Goal: Task Accomplishment & Management: Manage account settings

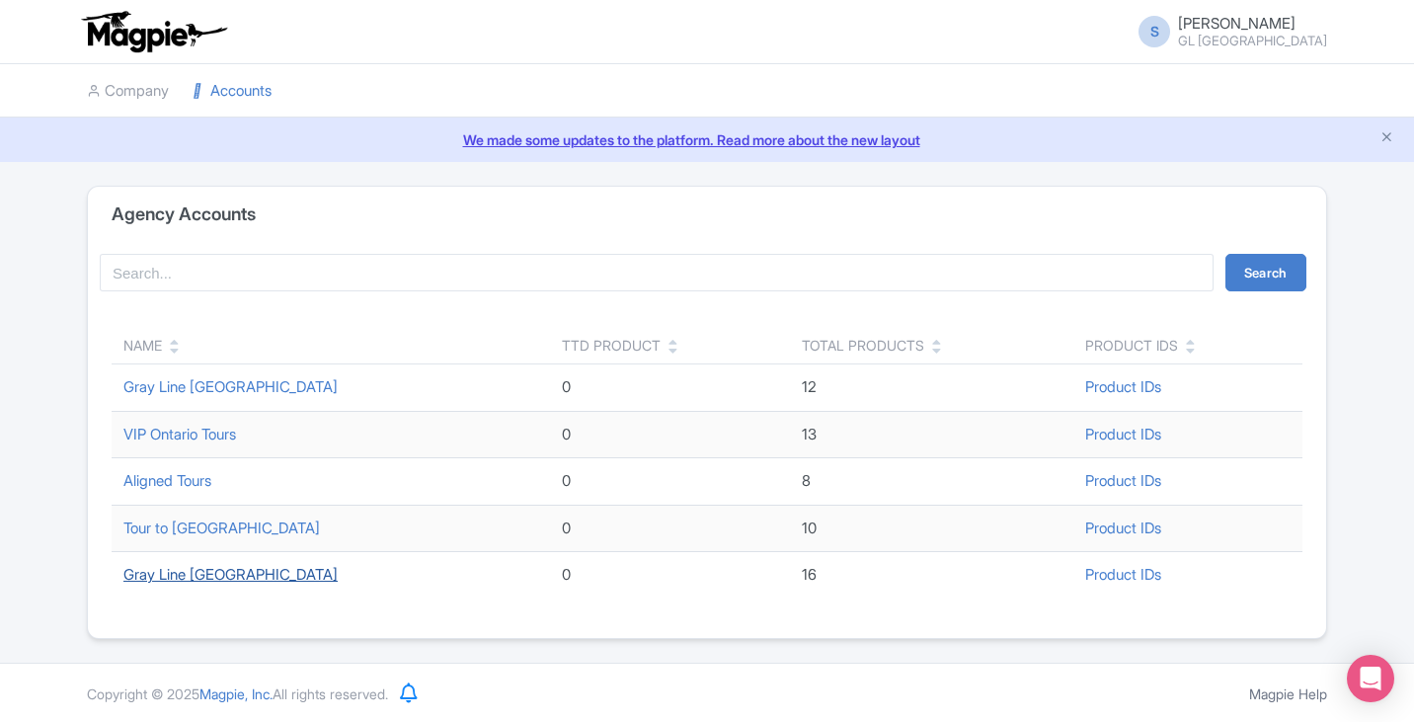
click at [196, 575] on link "Gray Line [GEOGRAPHIC_DATA]" at bounding box center [230, 574] width 214 height 19
click at [226, 575] on link "Gray Line [GEOGRAPHIC_DATA]" at bounding box center [230, 574] width 214 height 19
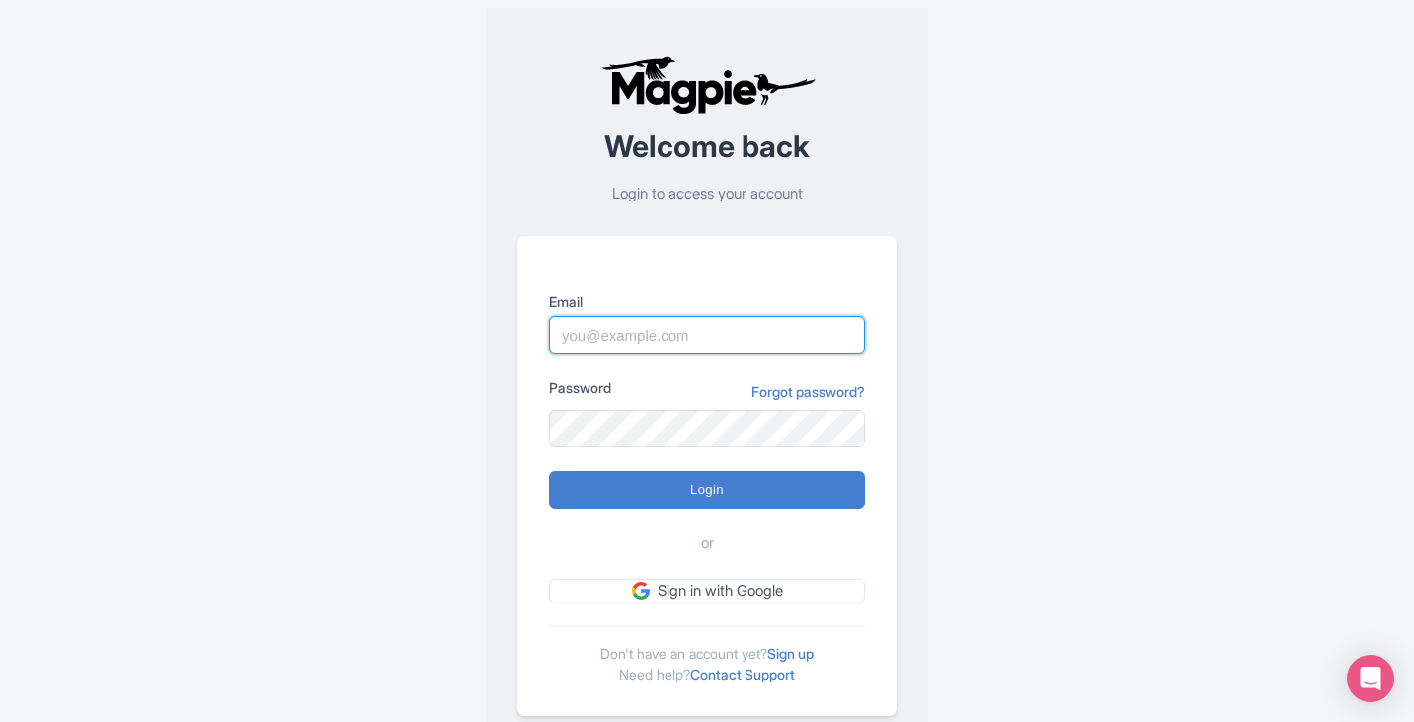
click at [639, 317] on input "Email" at bounding box center [707, 335] width 316 height 38
type input "skronwitter@graylinetoronto.tours"
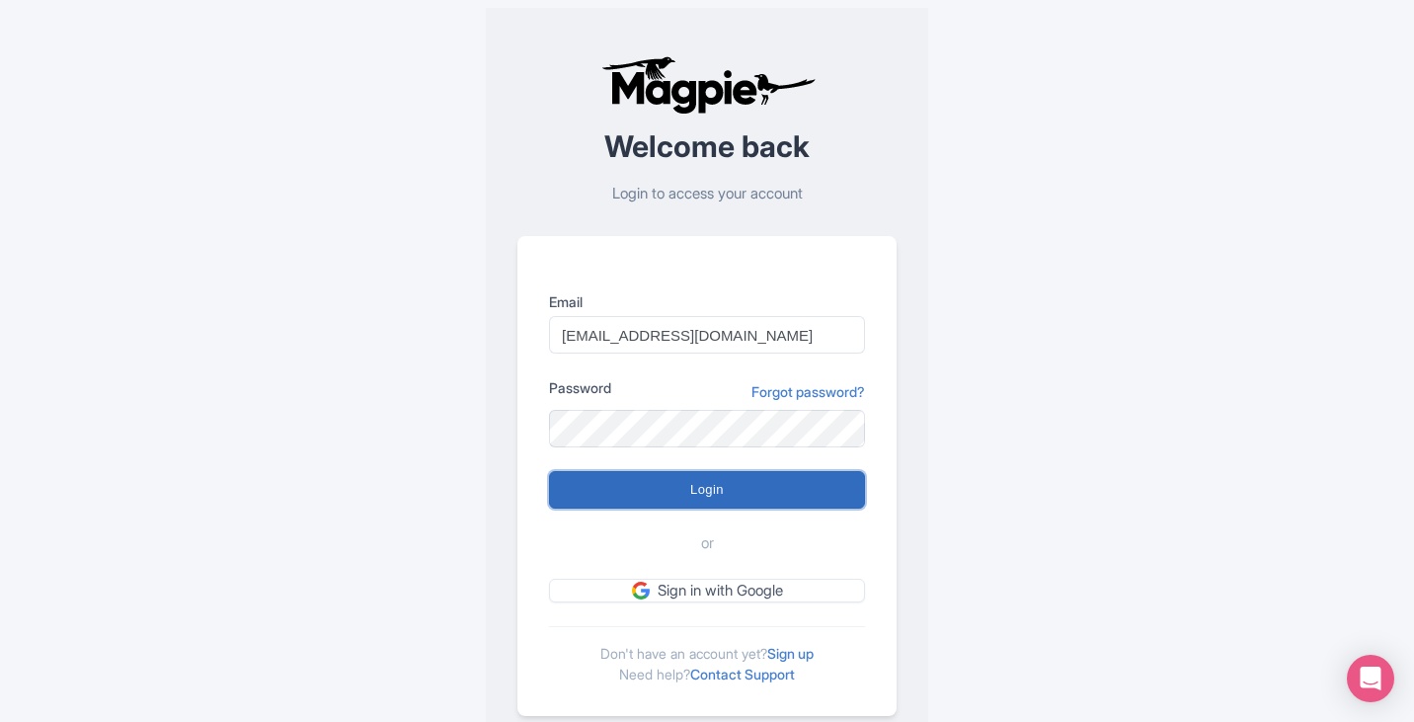
click at [716, 500] on input "Login" at bounding box center [707, 490] width 316 height 38
type input "Logging in..."
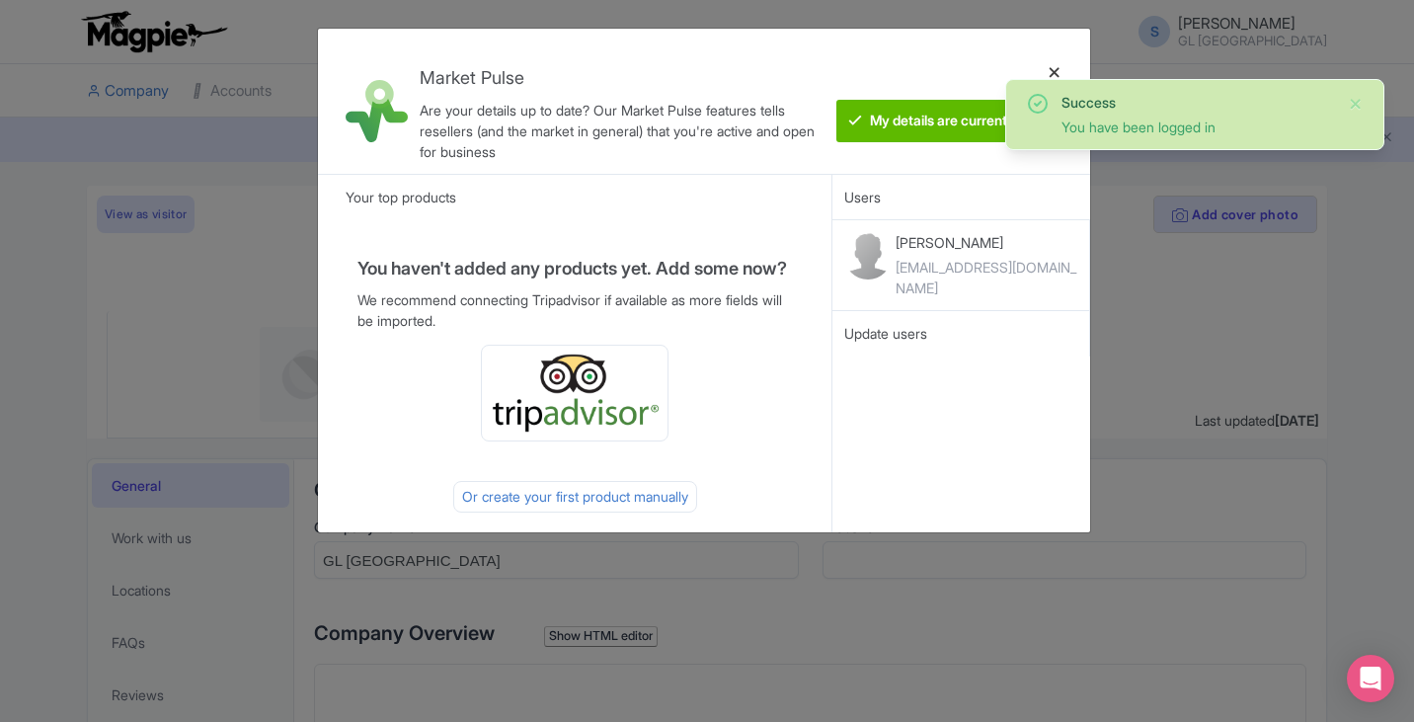
click at [1053, 69] on div at bounding box center [1054, 101] width 47 height 114
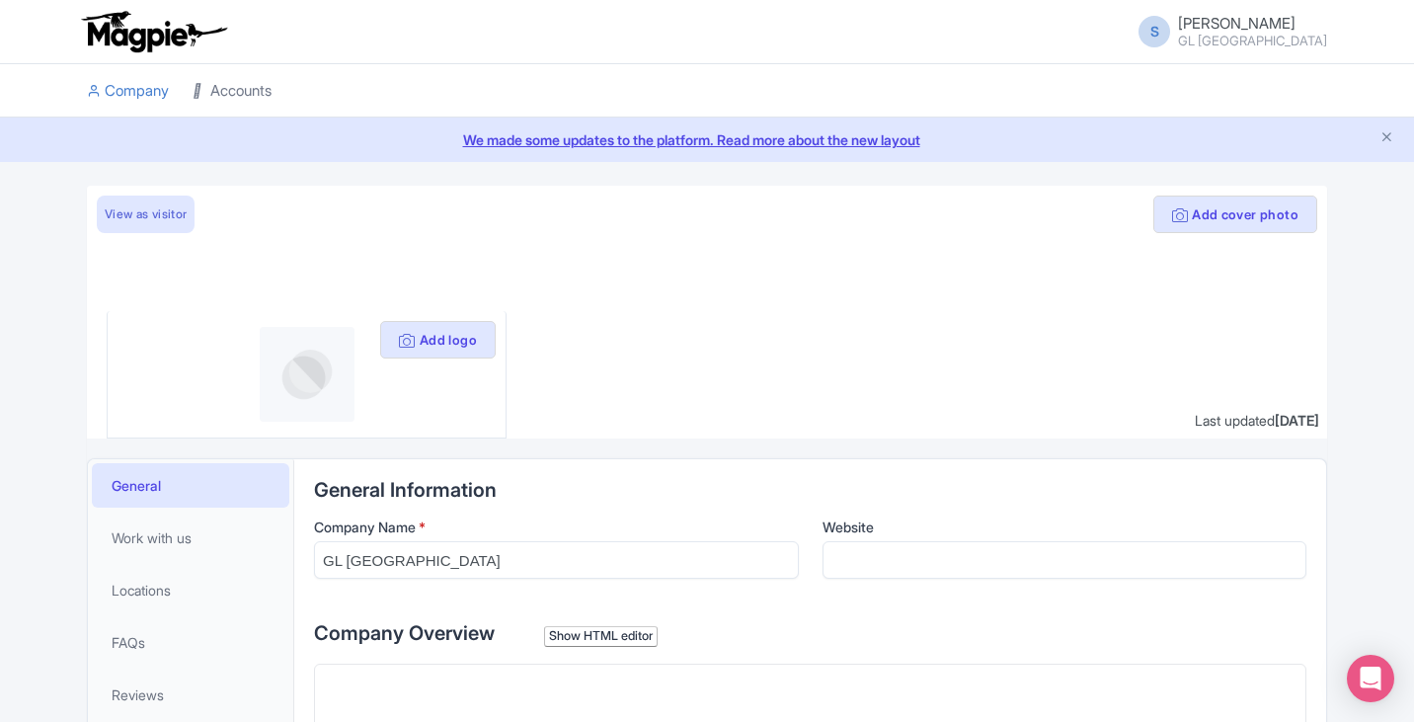
click at [236, 87] on link "Accounts" at bounding box center [232, 91] width 79 height 54
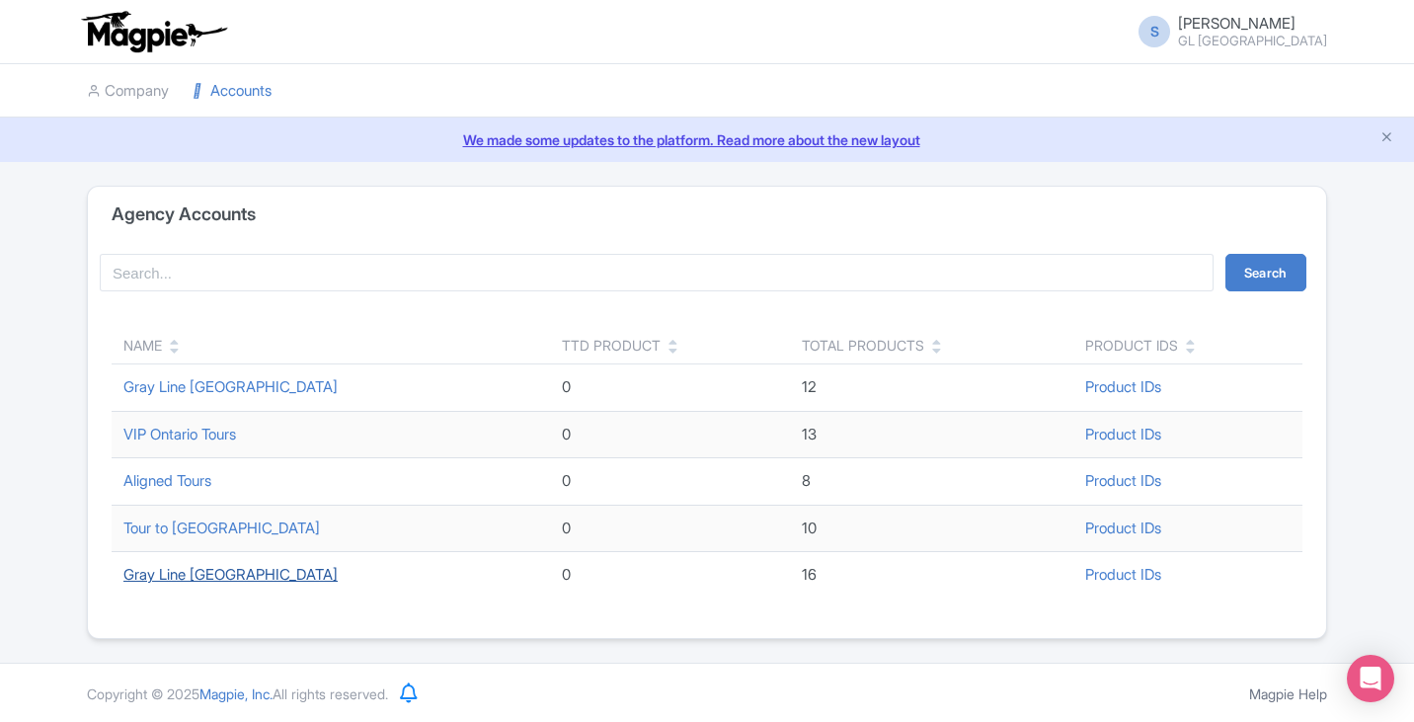
click at [188, 568] on link "Gray Line Toronto" at bounding box center [230, 574] width 214 height 19
click at [226, 387] on link "Gray Line [GEOGRAPHIC_DATA]" at bounding box center [230, 386] width 214 height 19
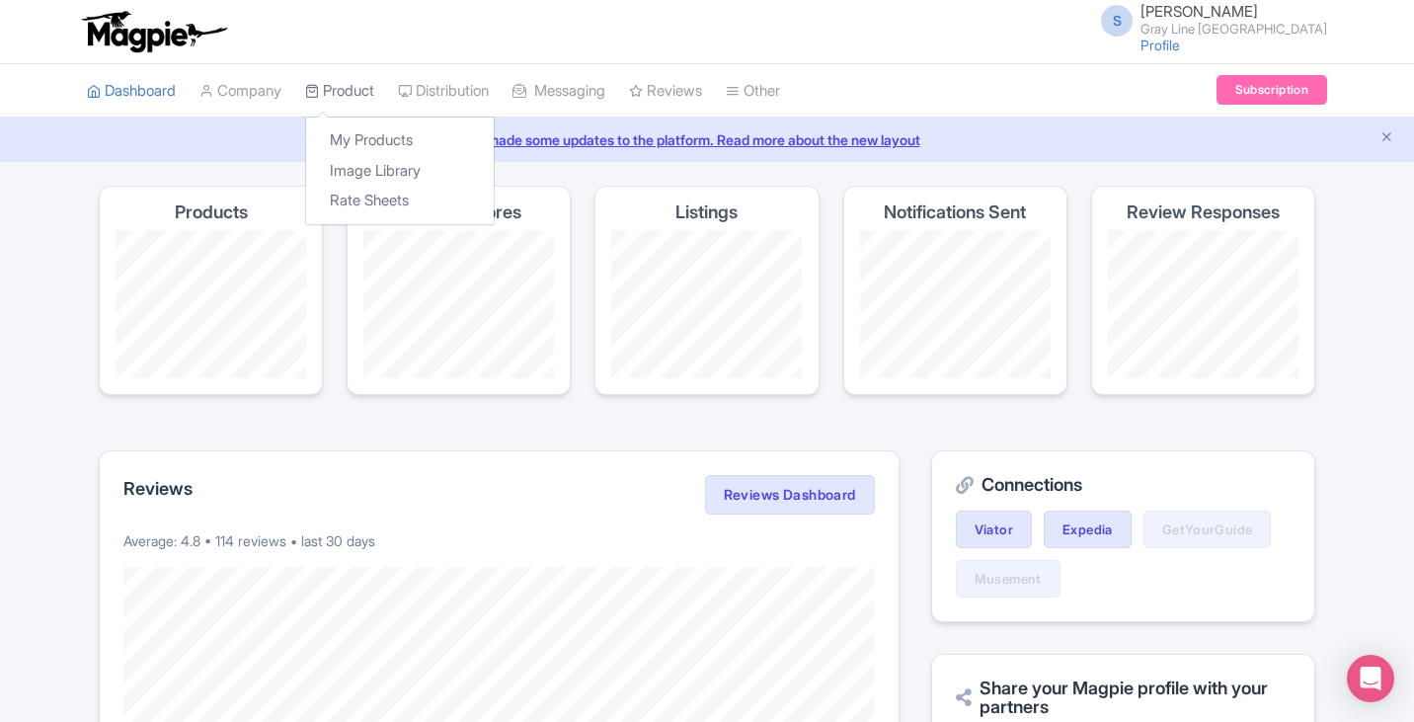
click at [341, 82] on link "Product" at bounding box center [339, 91] width 69 height 54
click at [346, 80] on link "Product" at bounding box center [339, 91] width 69 height 54
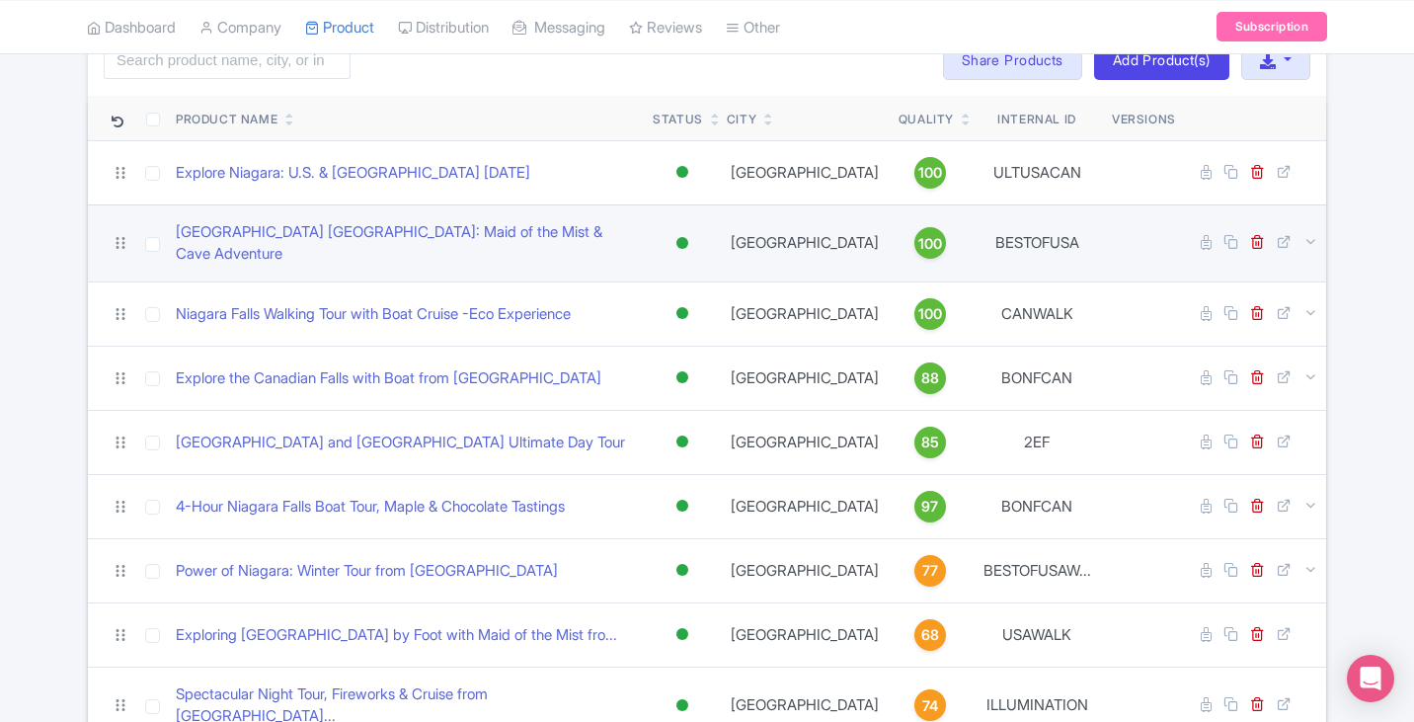
scroll to position [197, 0]
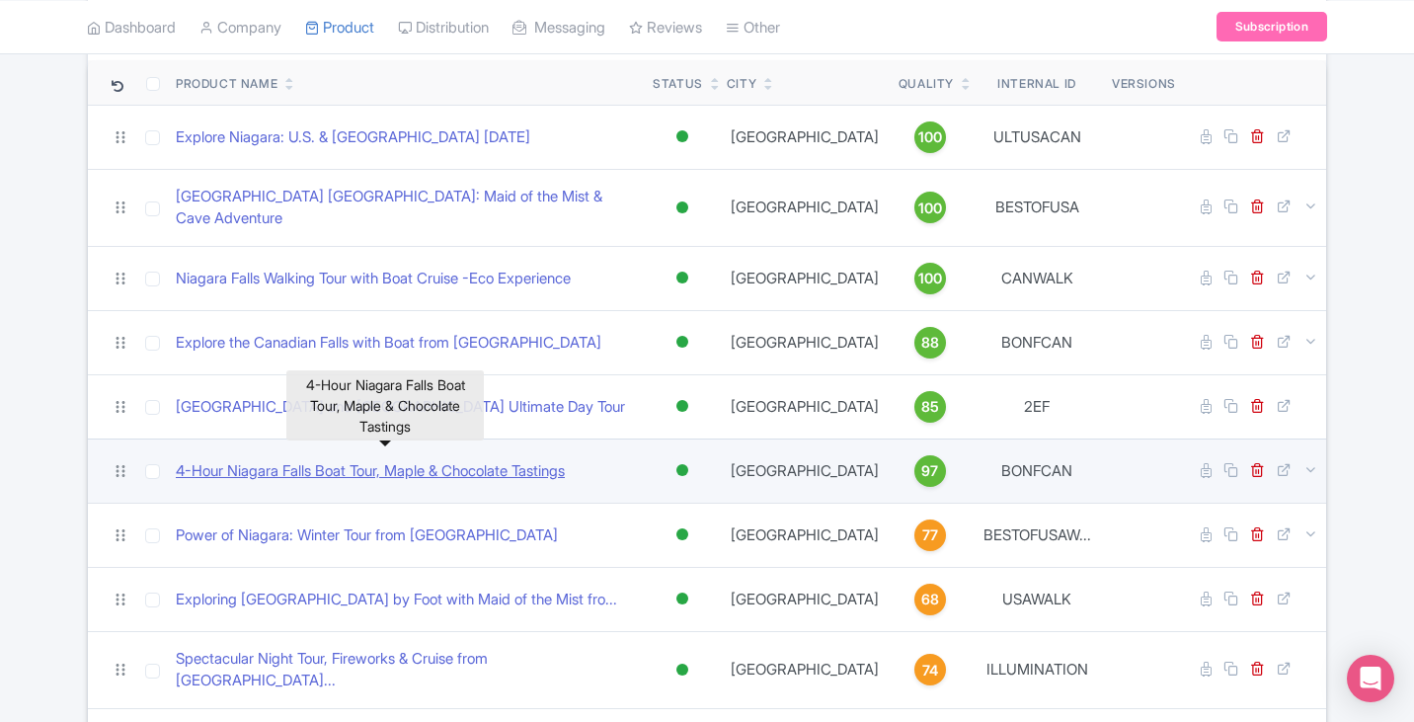
click at [500, 460] on link "4-Hour Niagara Falls Boat Tour, Maple & Chocolate Tastings" at bounding box center [370, 471] width 389 height 23
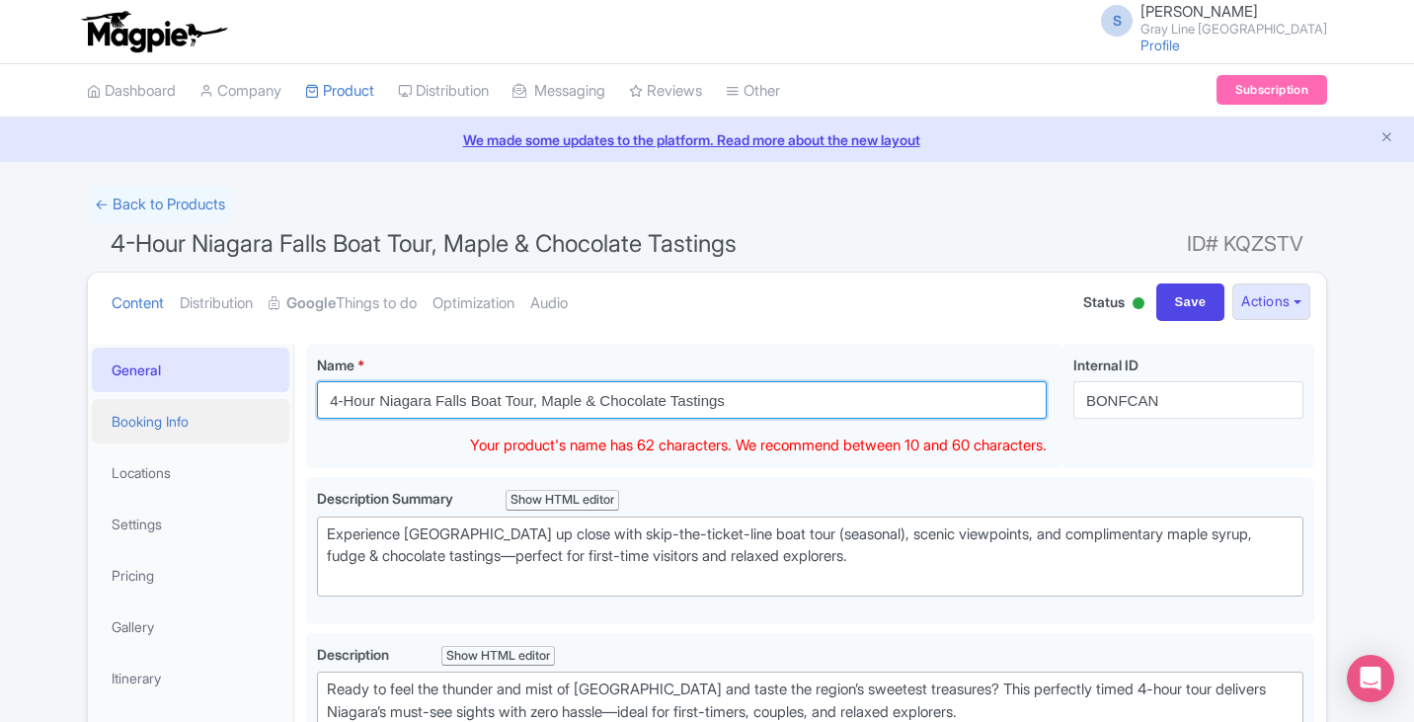
drag, startPoint x: 737, startPoint y: 402, endPoint x: 266, endPoint y: 412, distance: 471.1
paste input "Niagara Falls Bus & Boat Tour with Maple and"
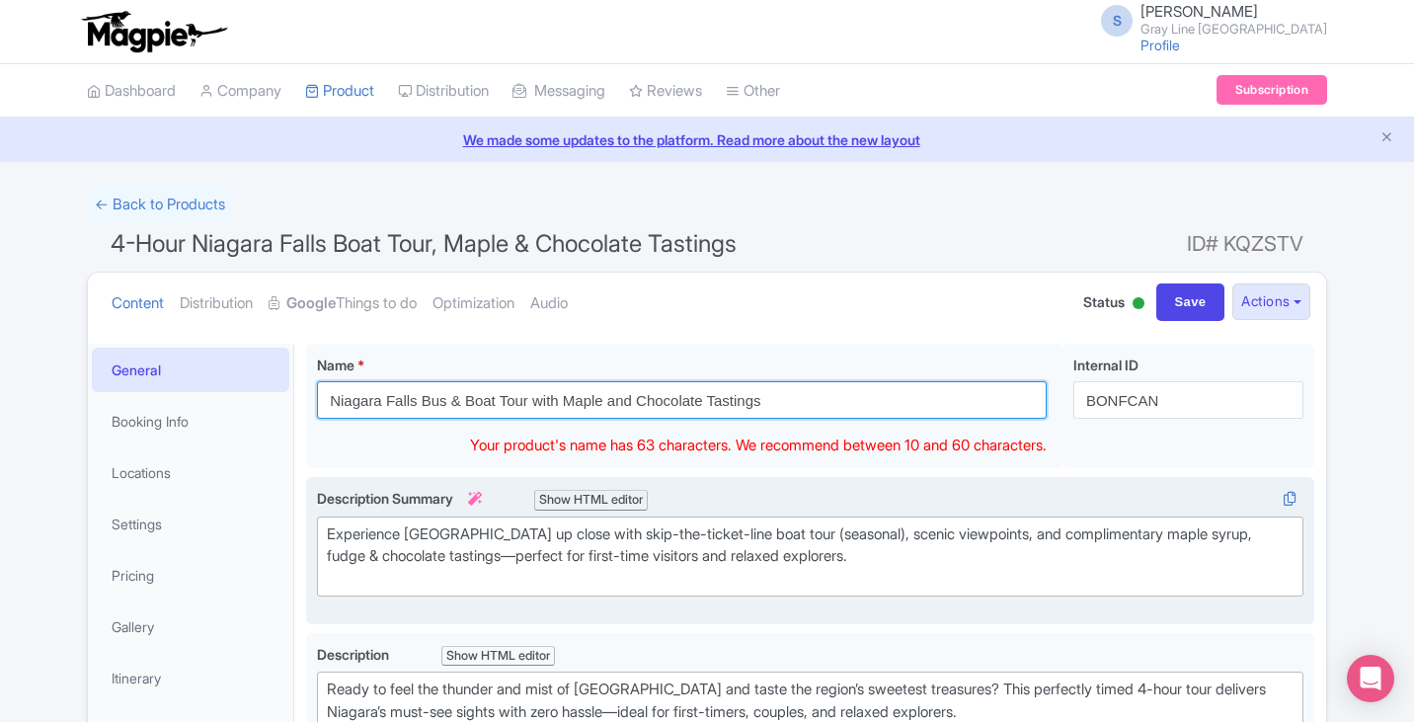
type input "Niagara Falls Bus & Boat Tour with Maple and Chocolate Tastings"
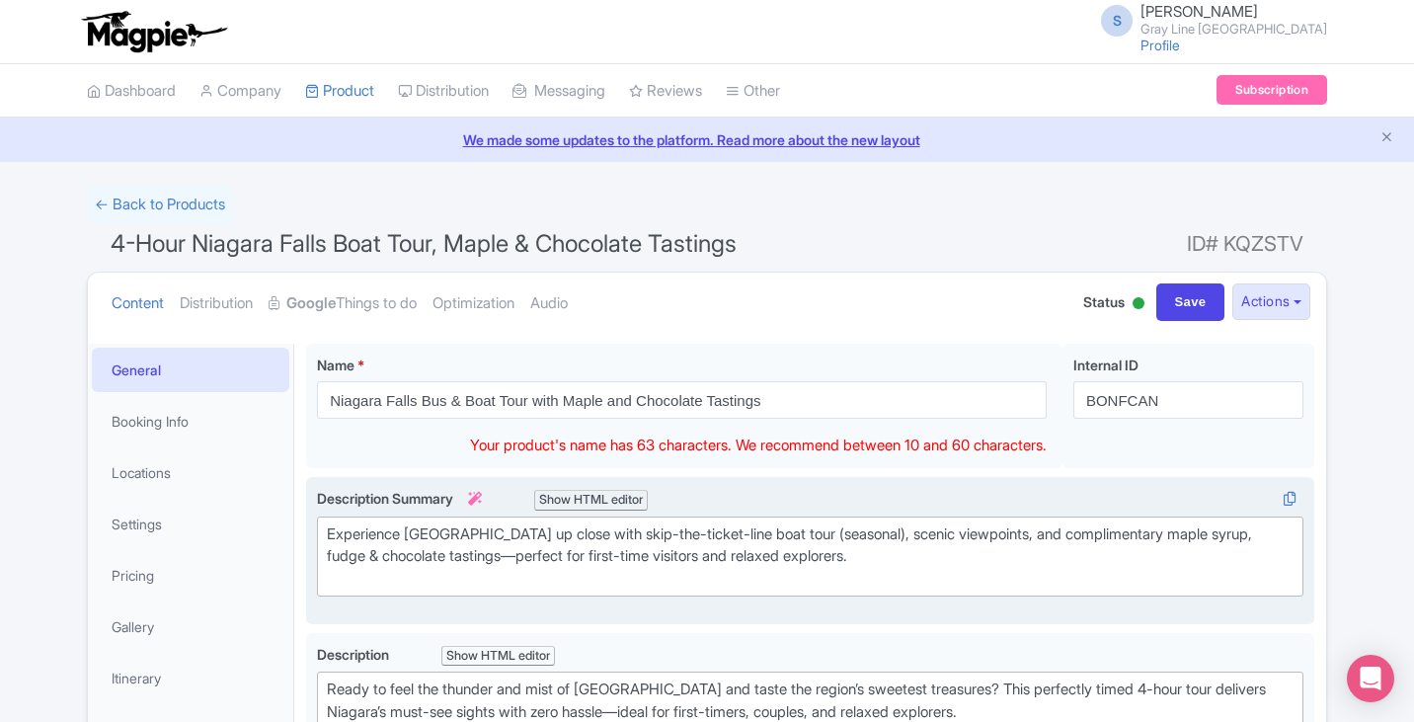
click at [780, 580] on div "Experience [GEOGRAPHIC_DATA] up close with skip-the-ticket-line boat tour (seas…" at bounding box center [810, 556] width 967 height 67
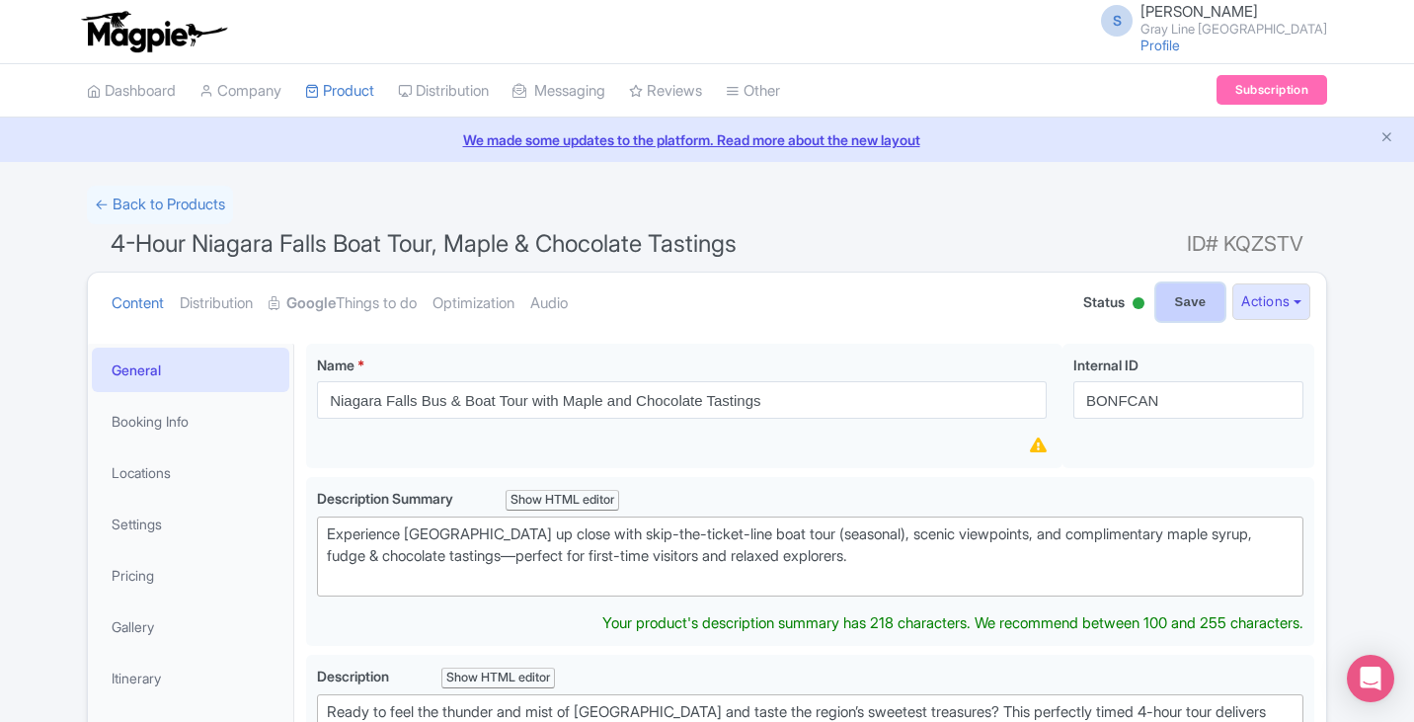
click at [1172, 308] on input "Save" at bounding box center [1190, 302] width 69 height 38
type input "Saving..."
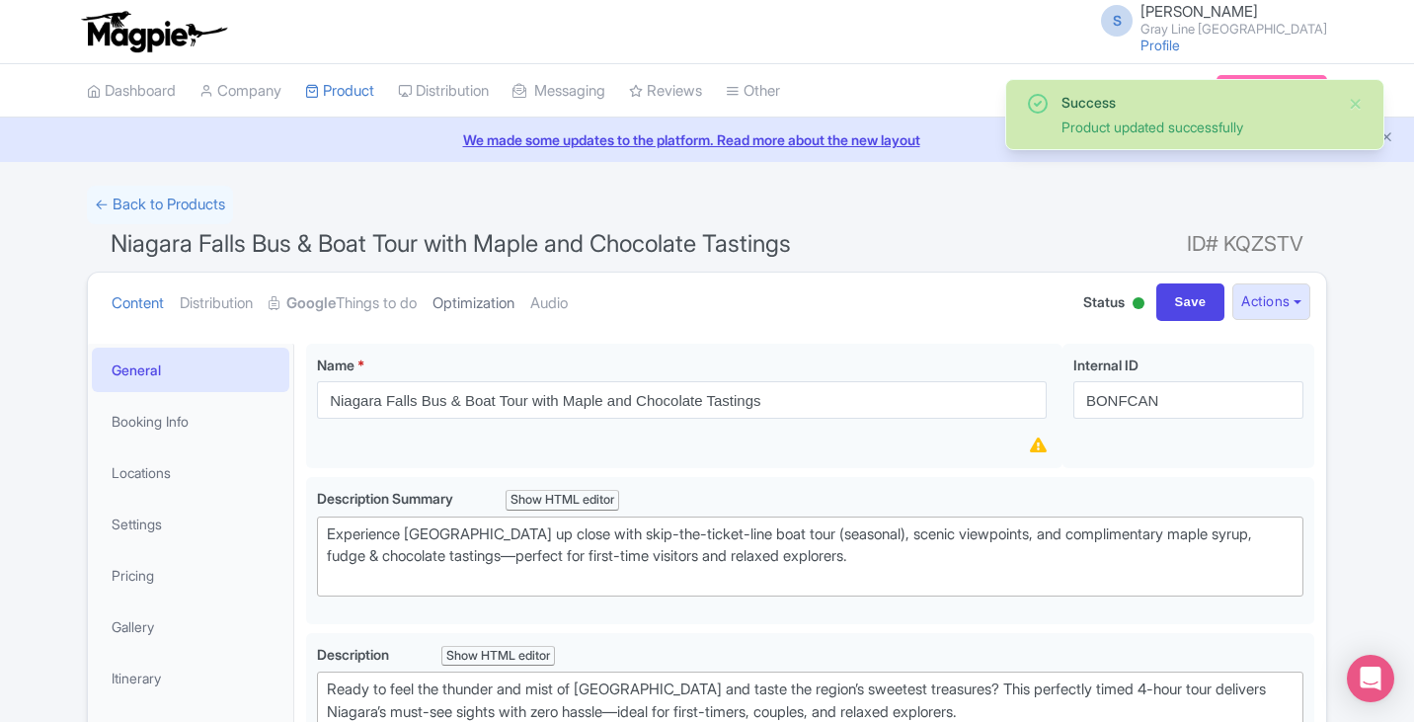
click at [470, 309] on link "Optimization" at bounding box center [474, 304] width 82 height 62
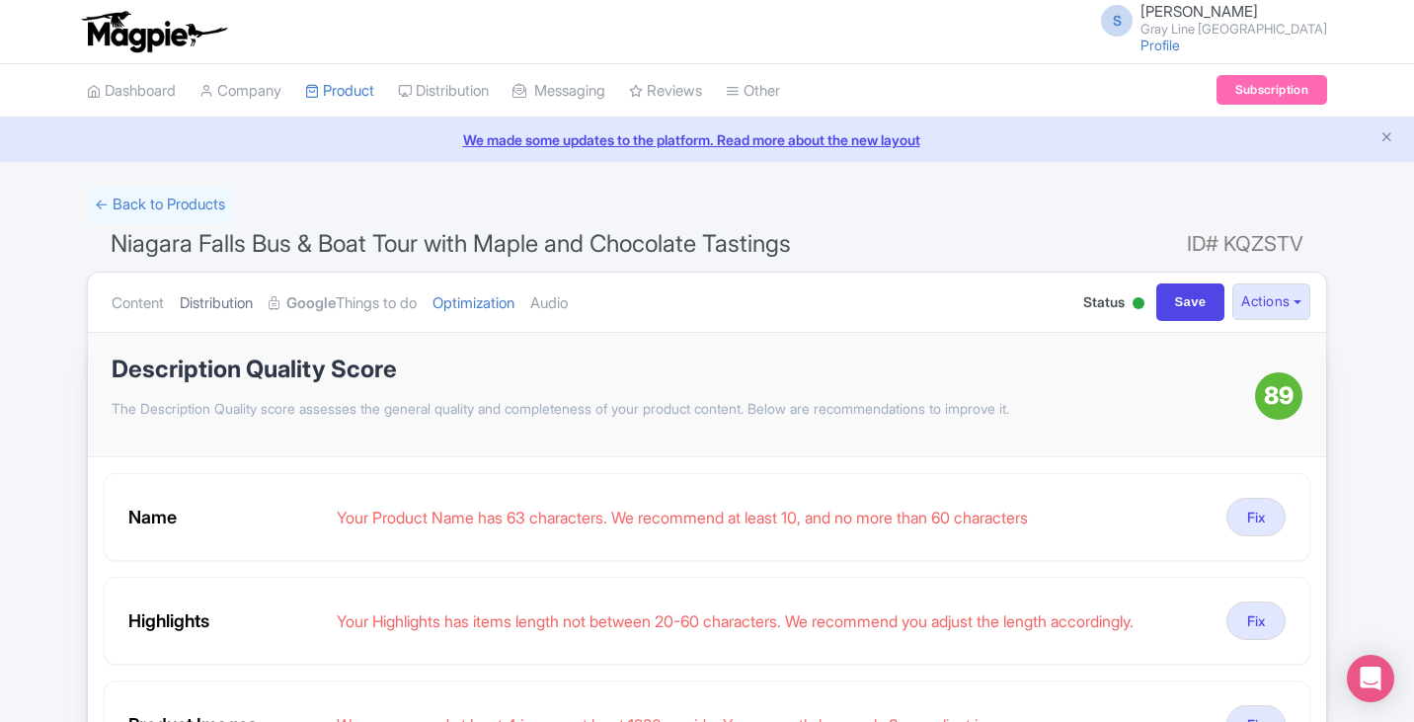
click at [215, 293] on link "Distribution" at bounding box center [216, 304] width 73 height 62
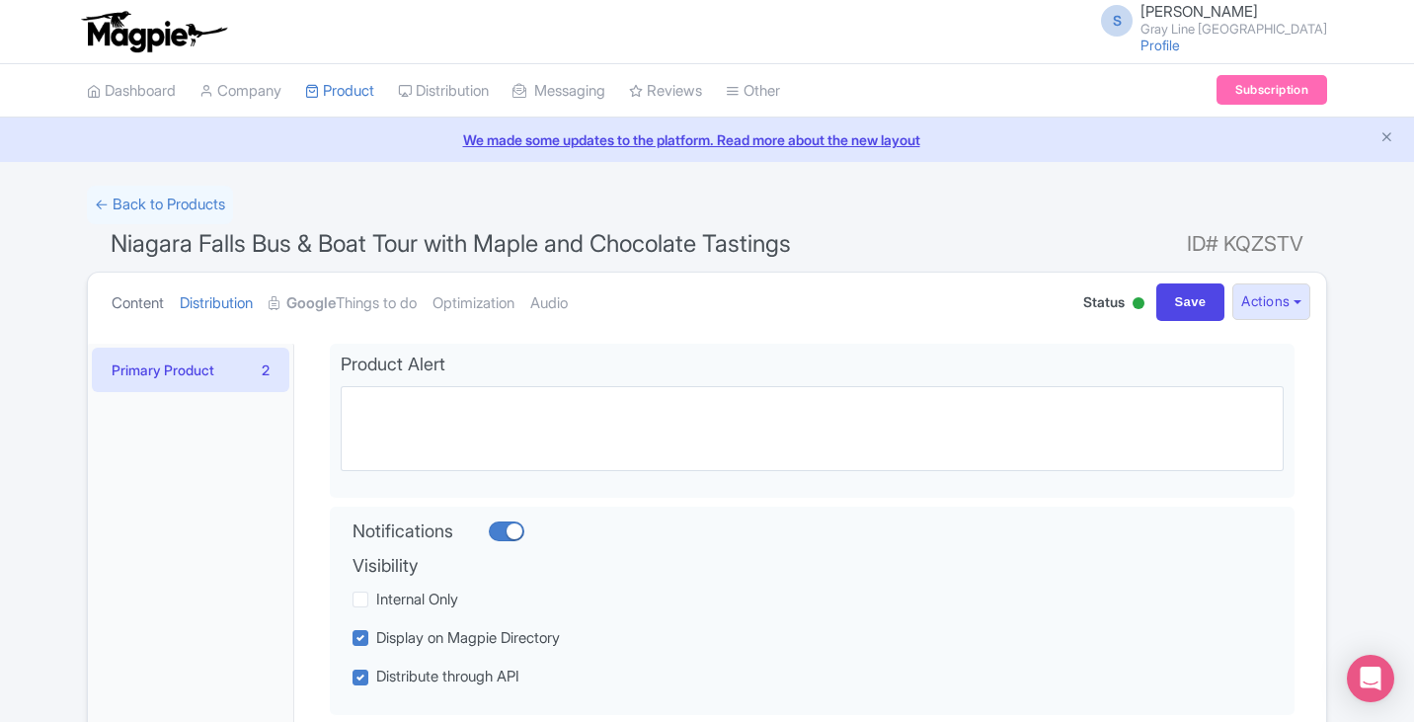
click at [149, 291] on link "Content" at bounding box center [138, 304] width 52 height 62
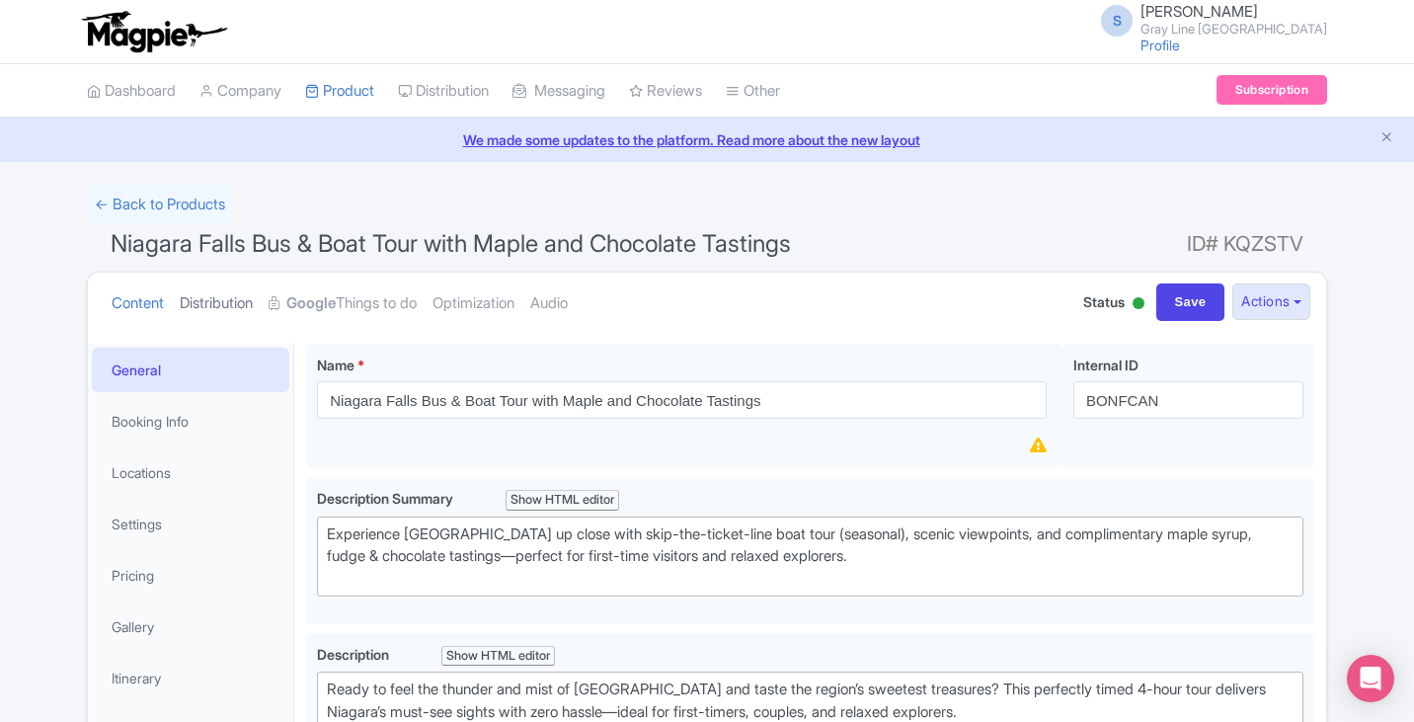
click at [194, 288] on link "Distribution" at bounding box center [216, 304] width 73 height 62
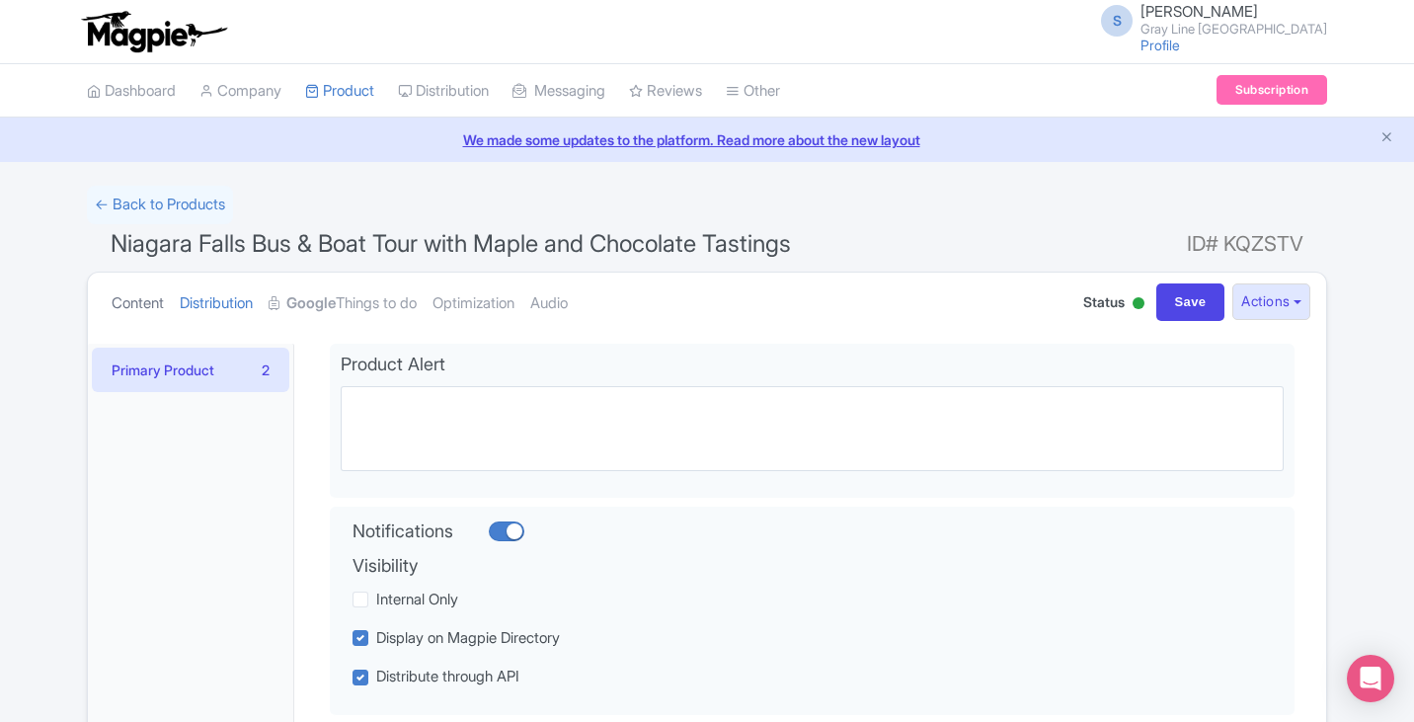
click at [155, 291] on link "Content" at bounding box center [138, 304] width 52 height 62
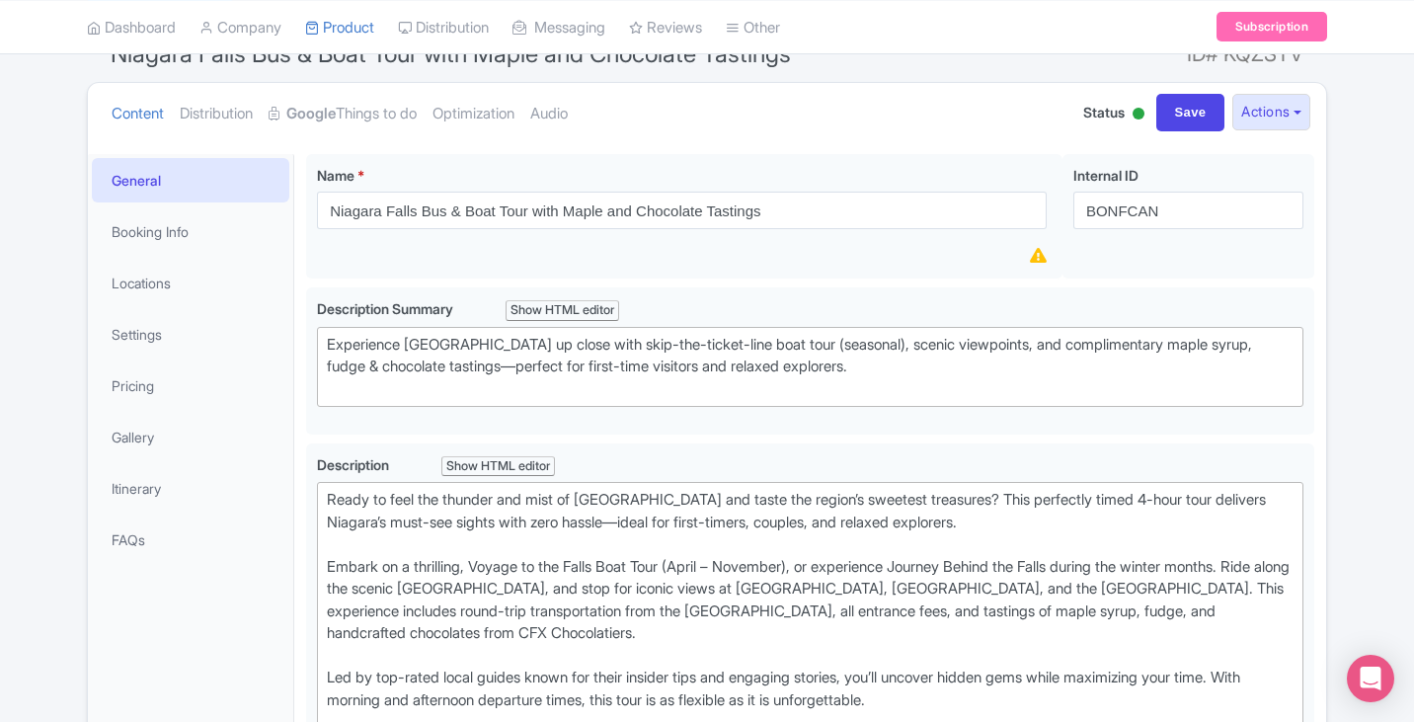
scroll to position [197, 0]
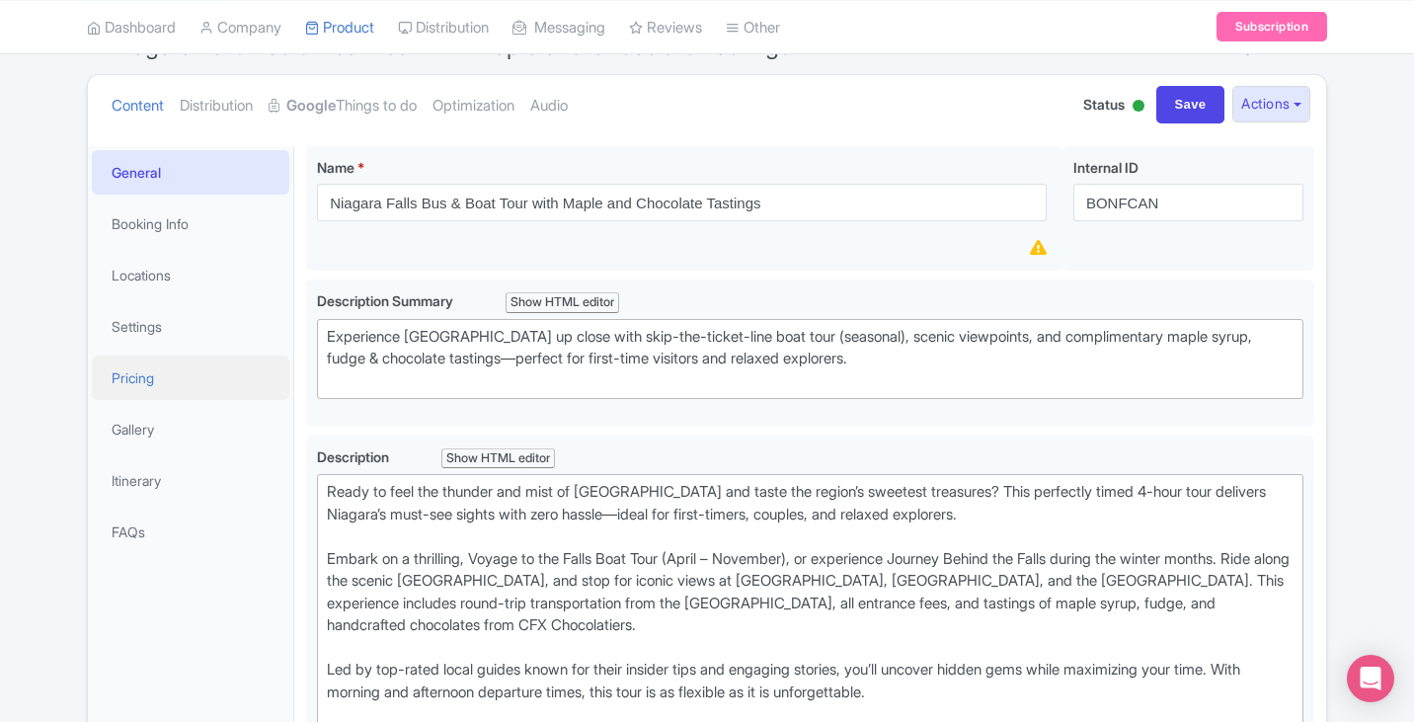
click at [185, 387] on link "Pricing" at bounding box center [190, 377] width 197 height 44
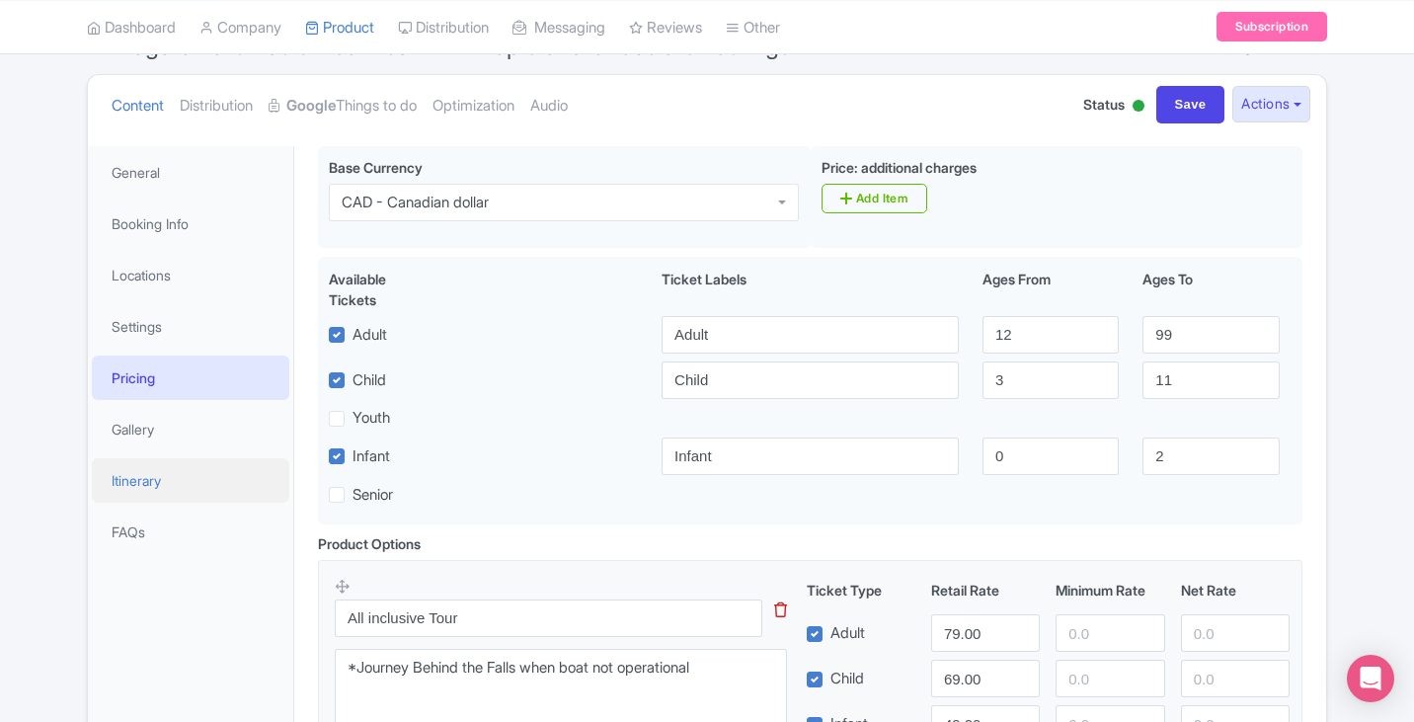
click at [197, 475] on link "Itinerary" at bounding box center [190, 480] width 197 height 44
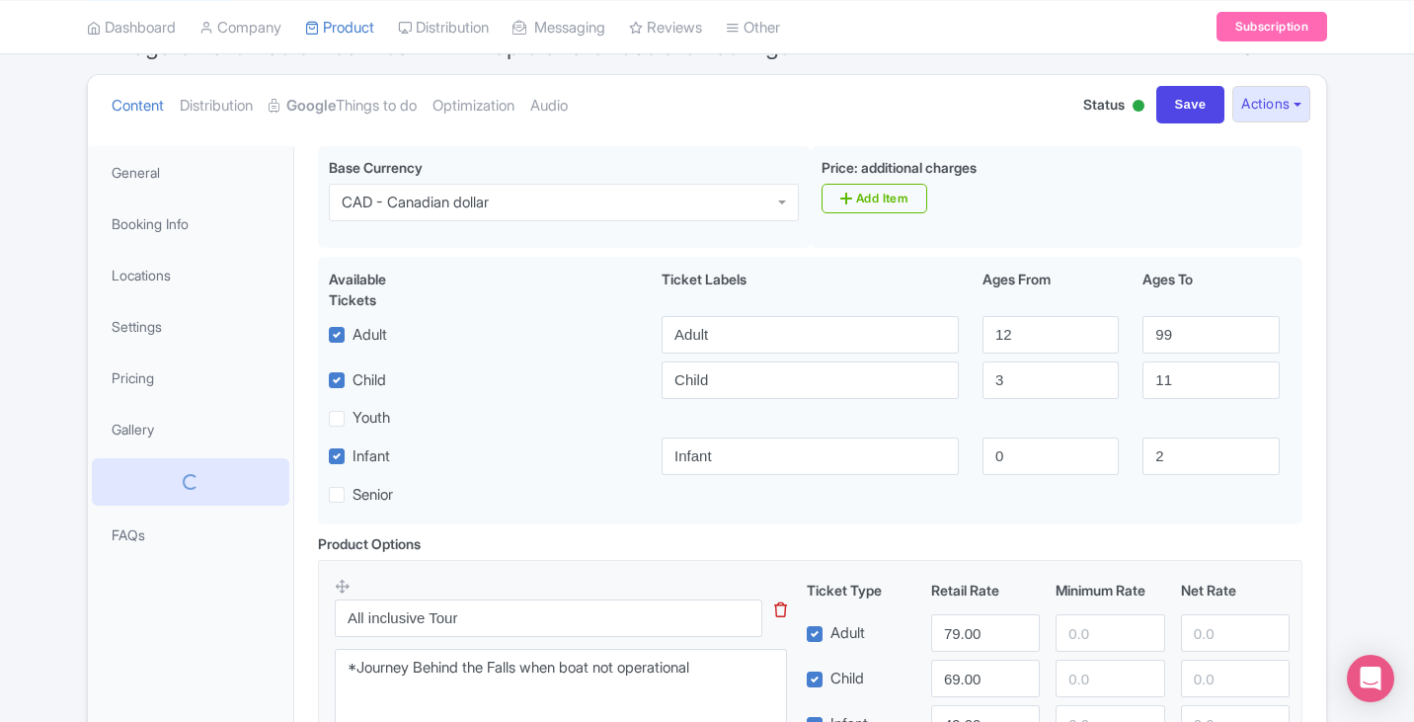
scroll to position [142, 0]
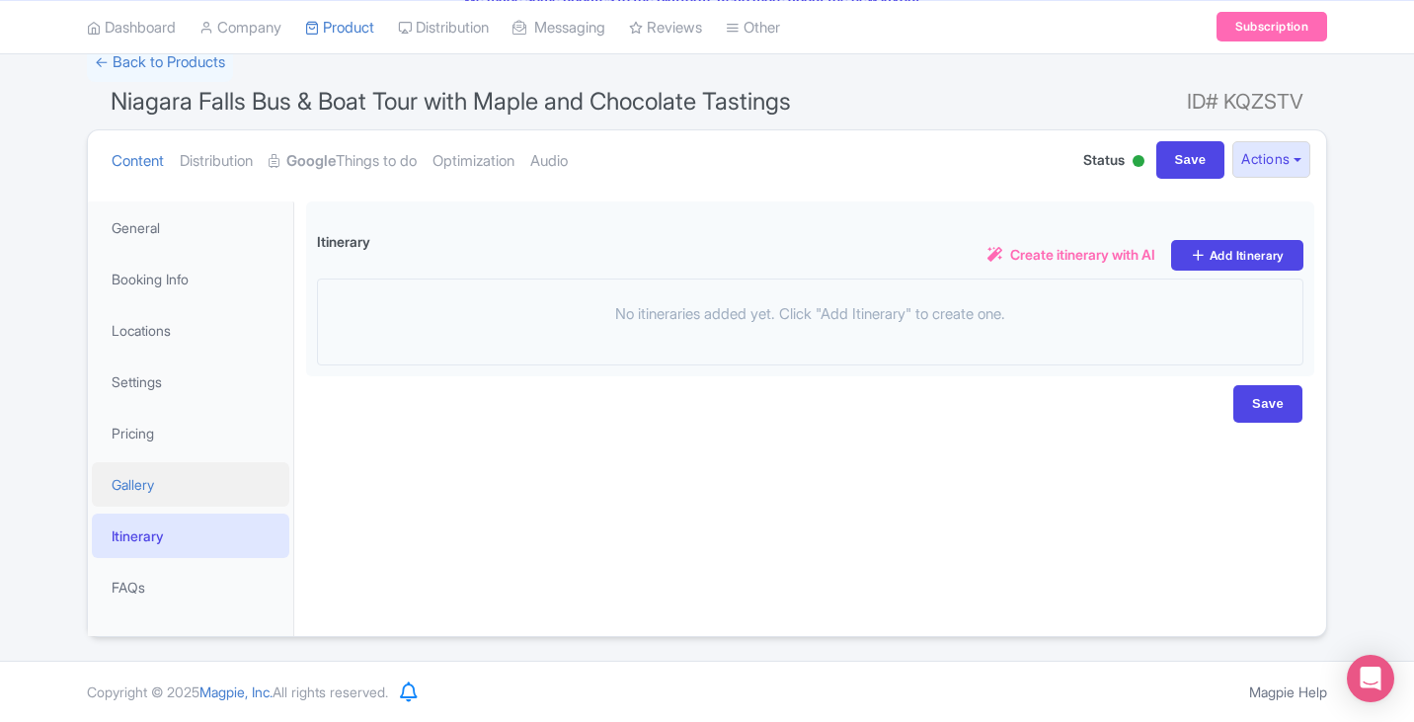
click at [193, 472] on link "Gallery" at bounding box center [190, 484] width 197 height 44
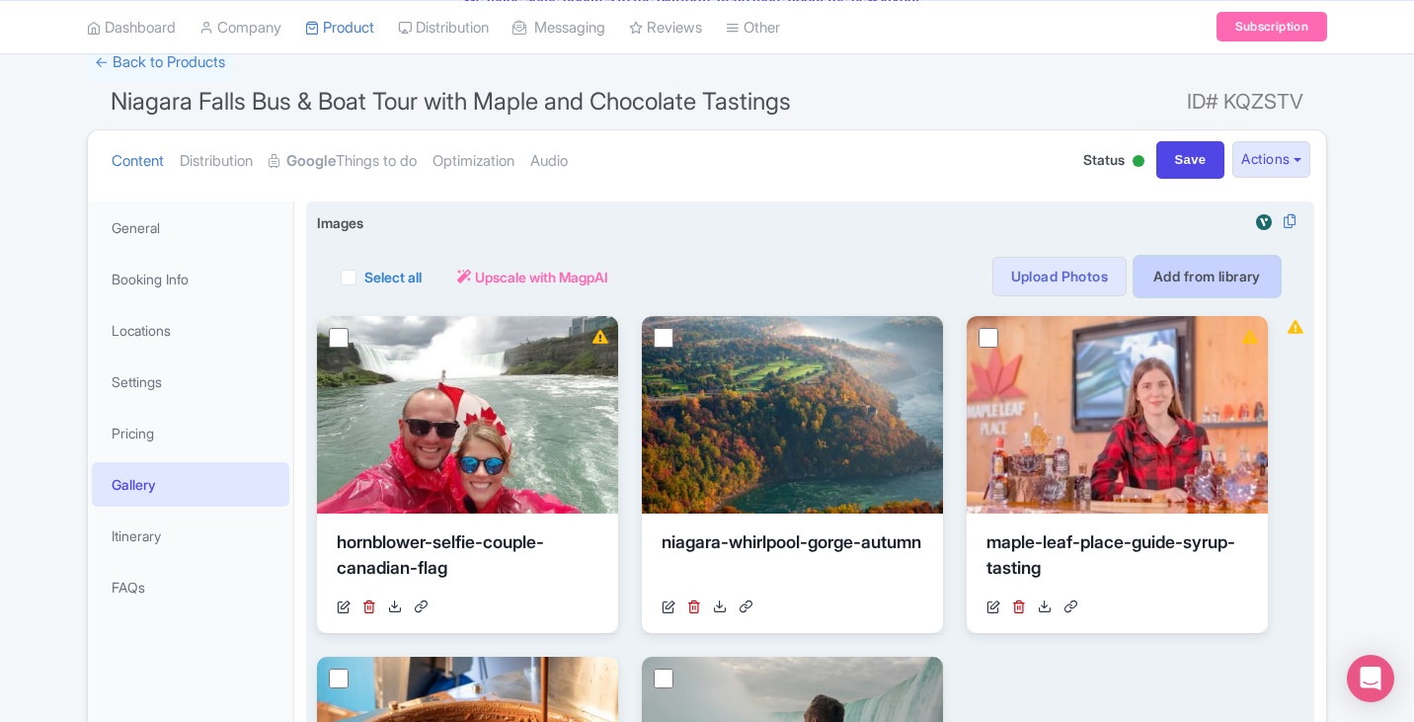
click at [1179, 282] on link "Add from library" at bounding box center [1207, 276] width 145 height 39
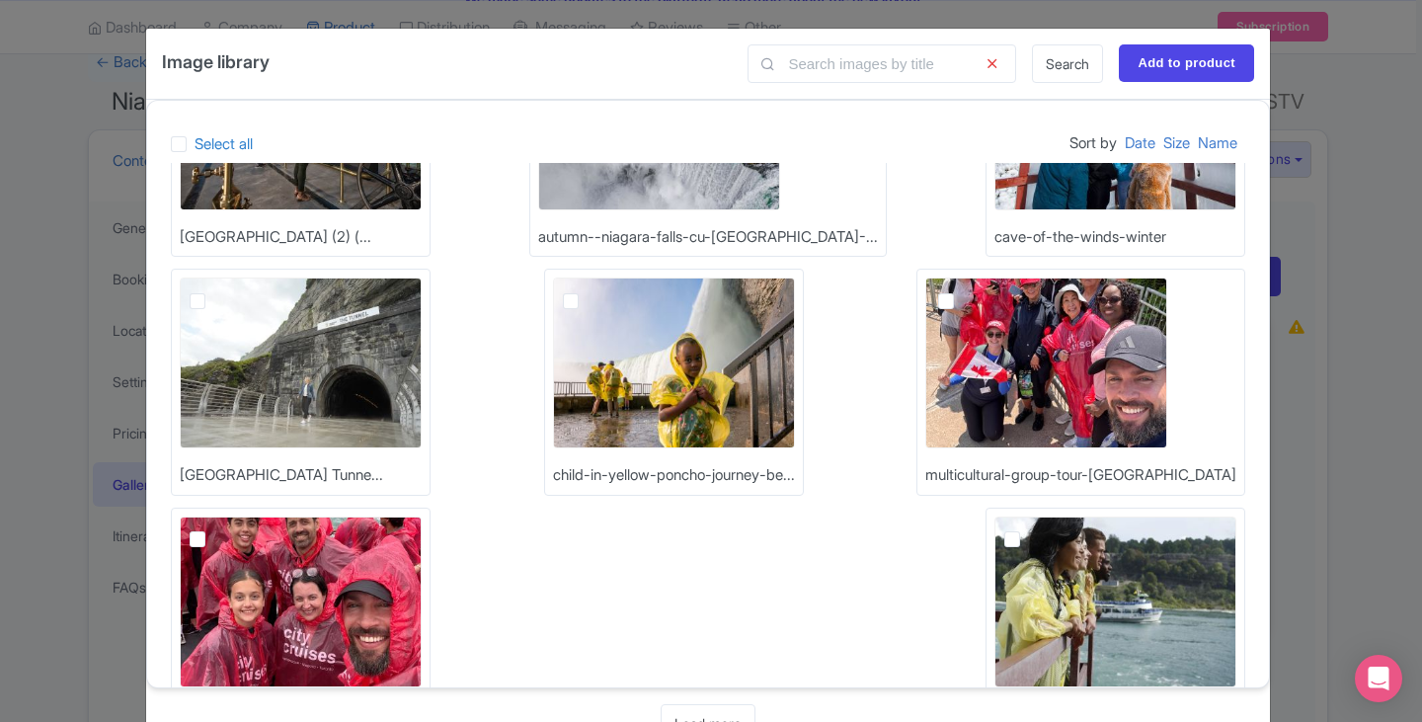
scroll to position [473, 0]
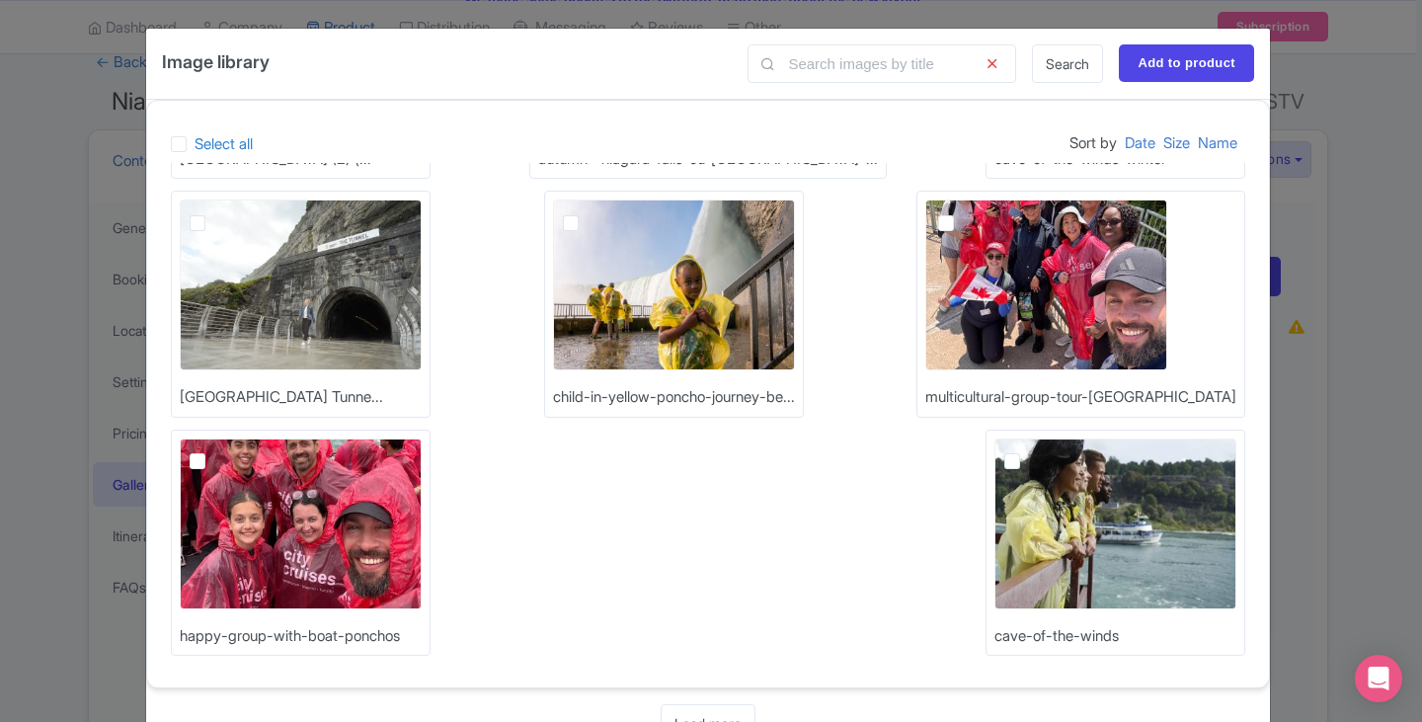
click at [213, 450] on label at bounding box center [213, 450] width 0 height 0
click at [213, 451] on input "checkbox" at bounding box center [219, 444] width 13 height 13
checkbox input "true"
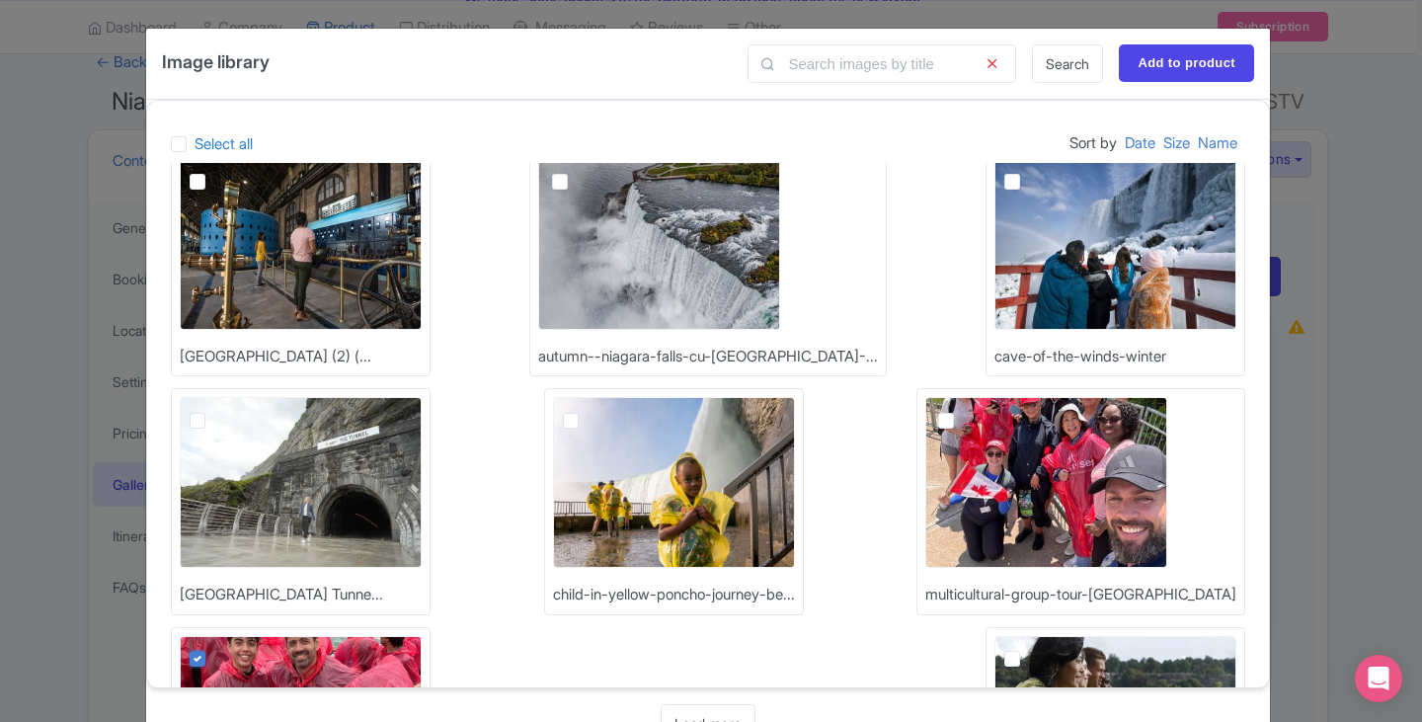
scroll to position [177, 0]
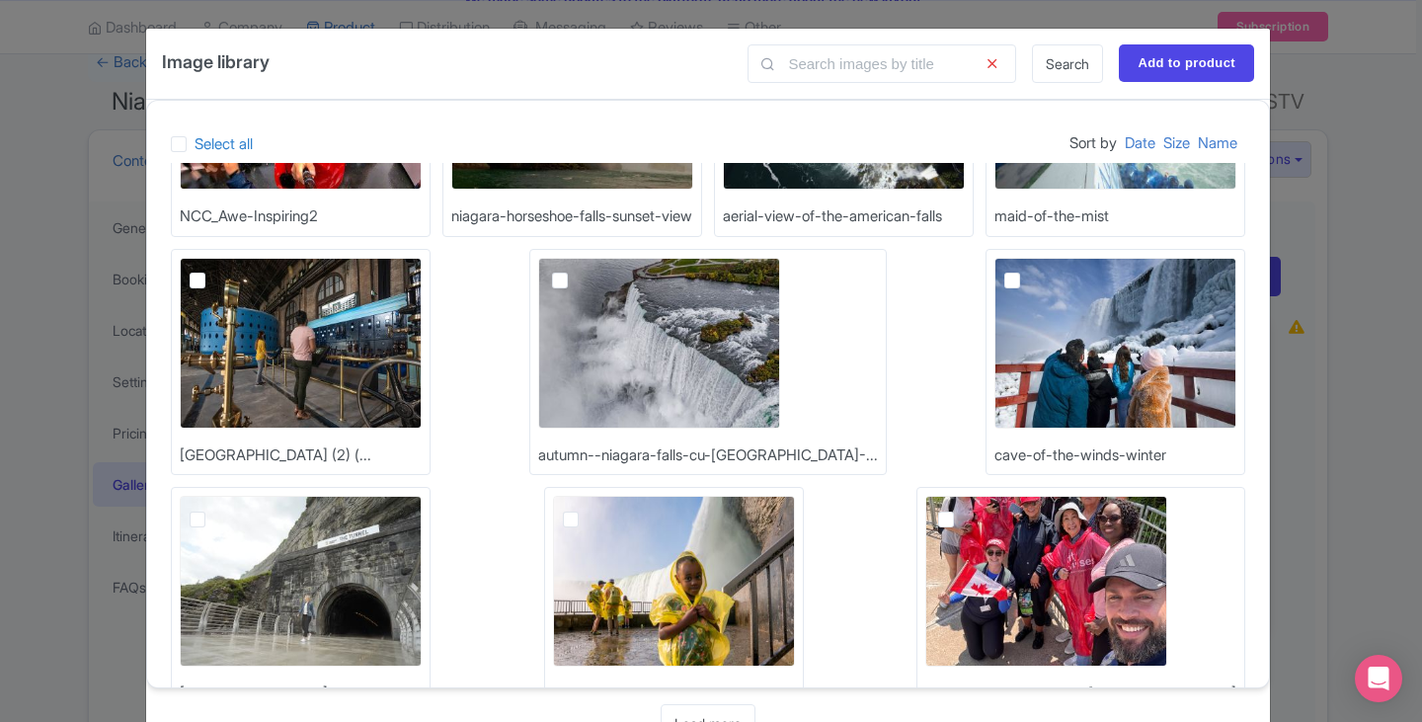
click at [576, 270] on label at bounding box center [576, 270] width 0 height 0
click at [589, 271] on input "checkbox" at bounding box center [582, 264] width 13 height 13
checkbox input "true"
click at [1197, 57] on input "Add to product" at bounding box center [1186, 63] width 135 height 38
type input "Adding..."
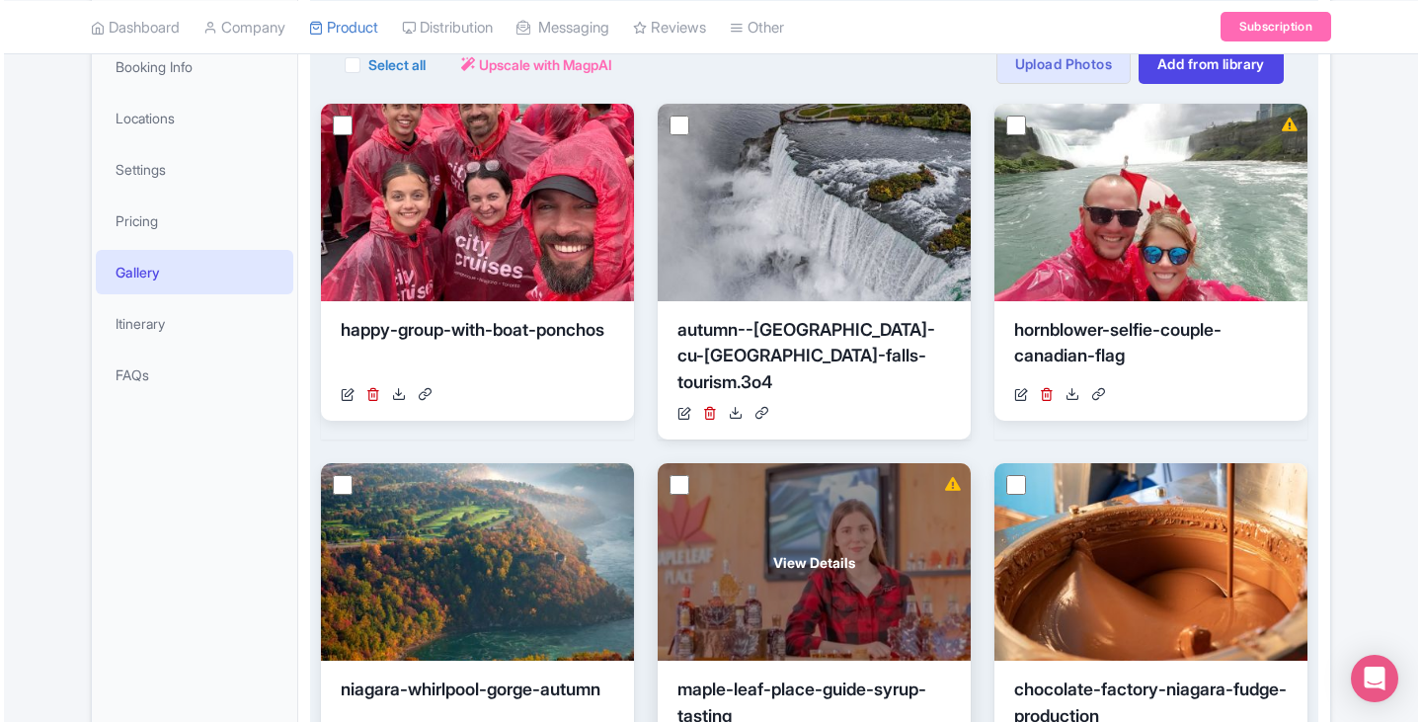
scroll to position [43, 0]
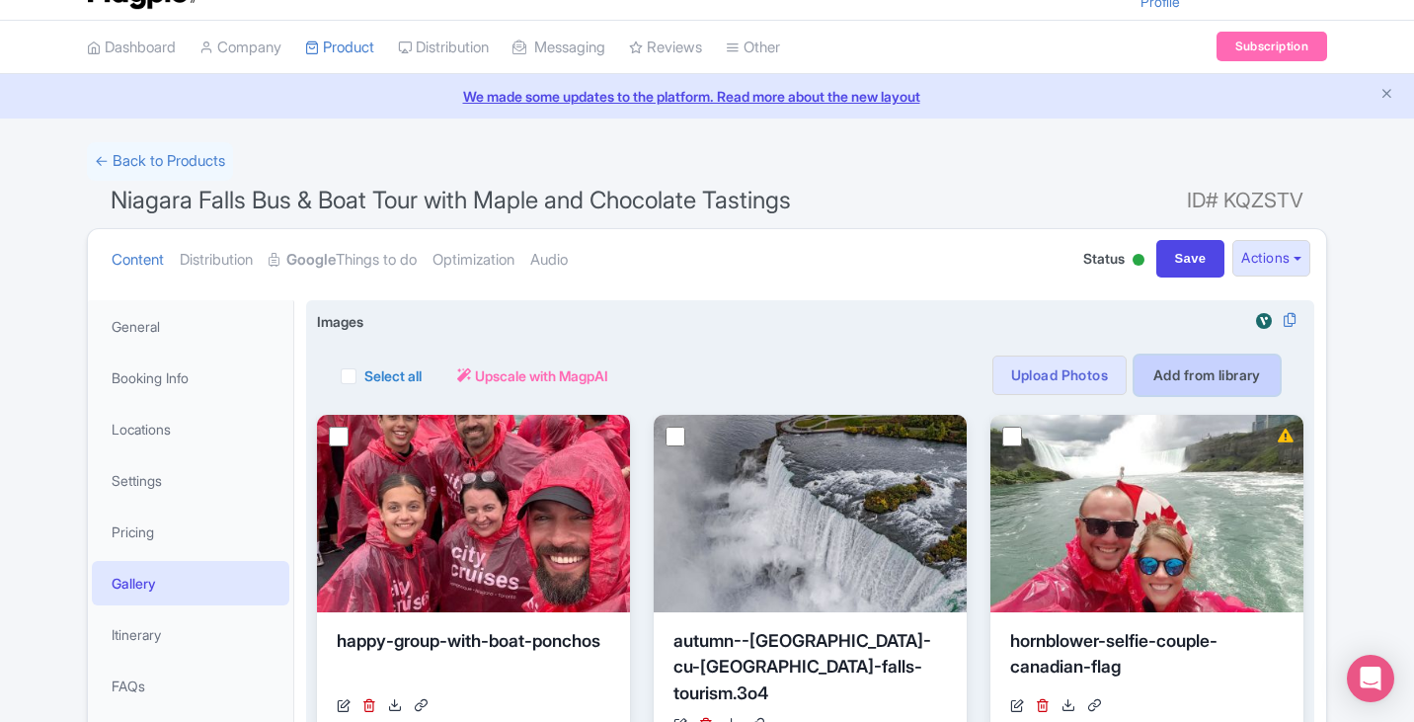
click at [1218, 382] on link "Add from library" at bounding box center [1207, 374] width 145 height 39
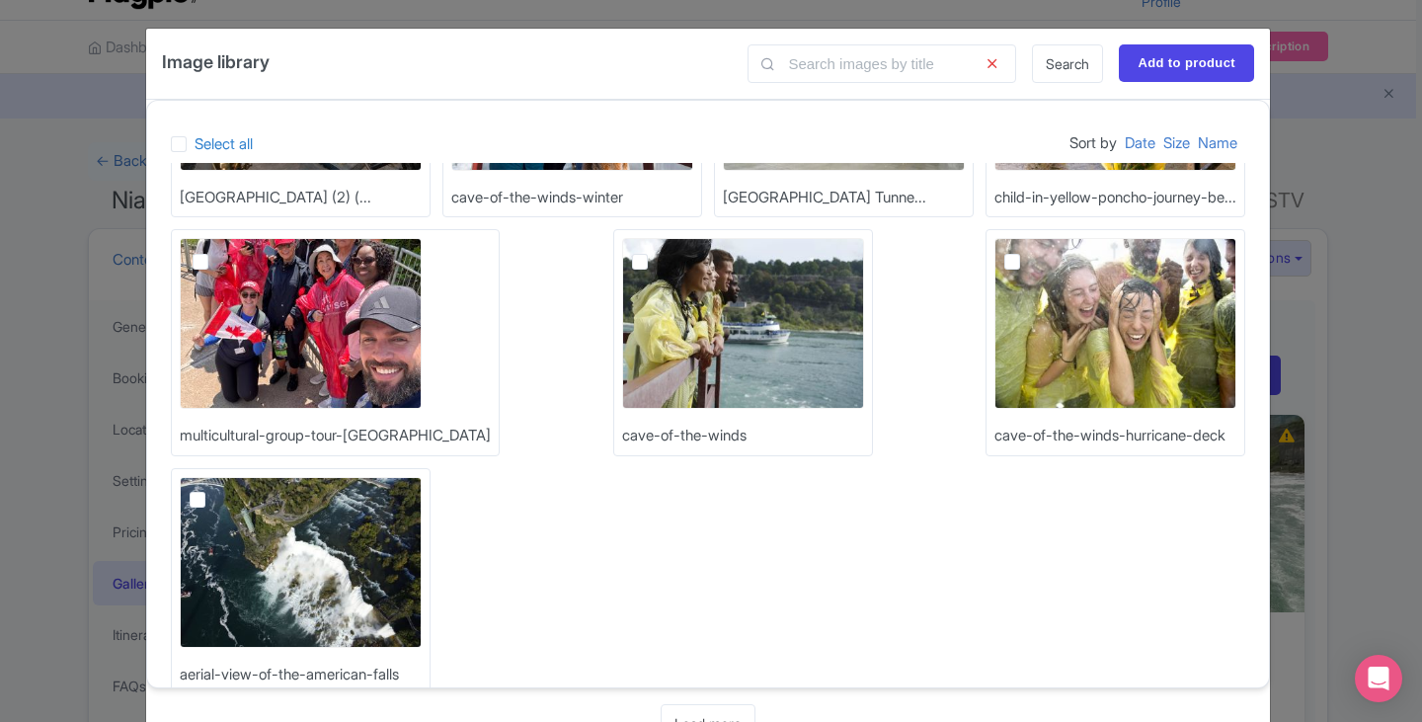
scroll to position [473, 0]
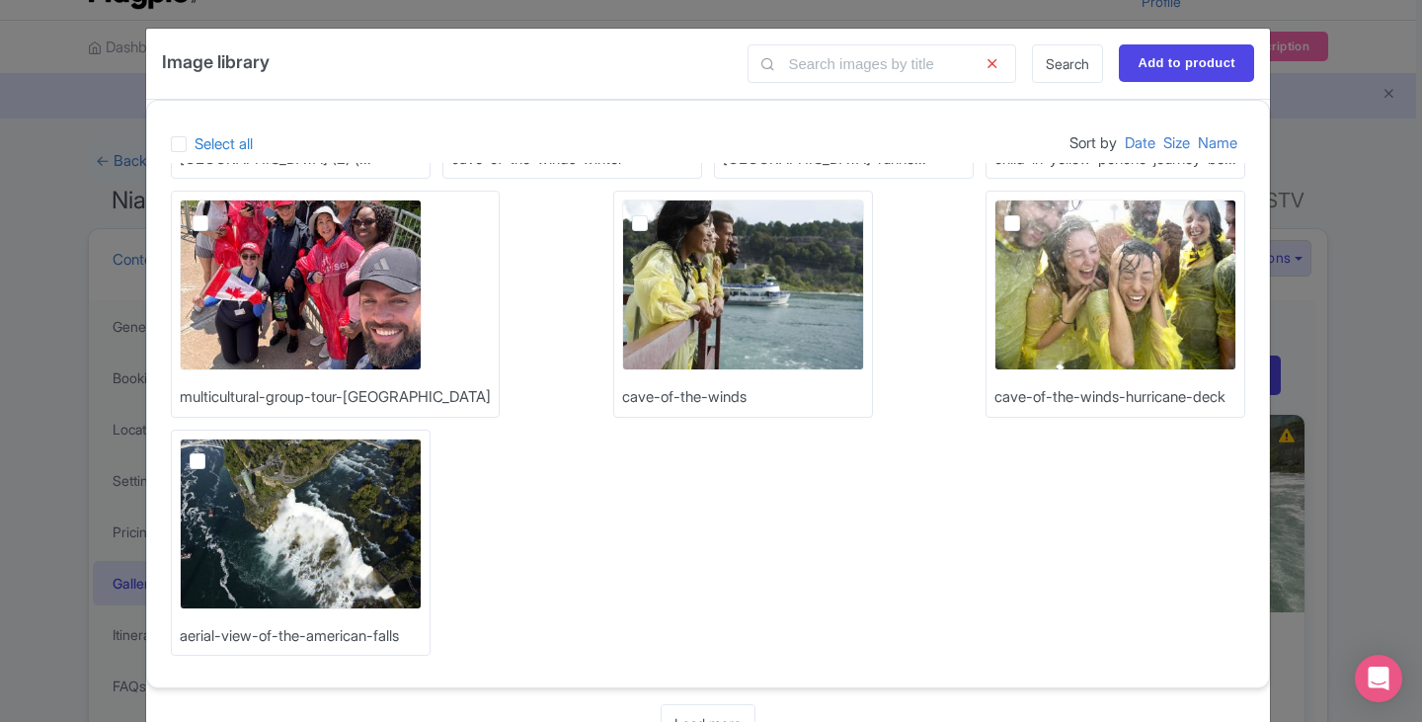
click at [1066, 63] on link "Search" at bounding box center [1067, 63] width 71 height 39
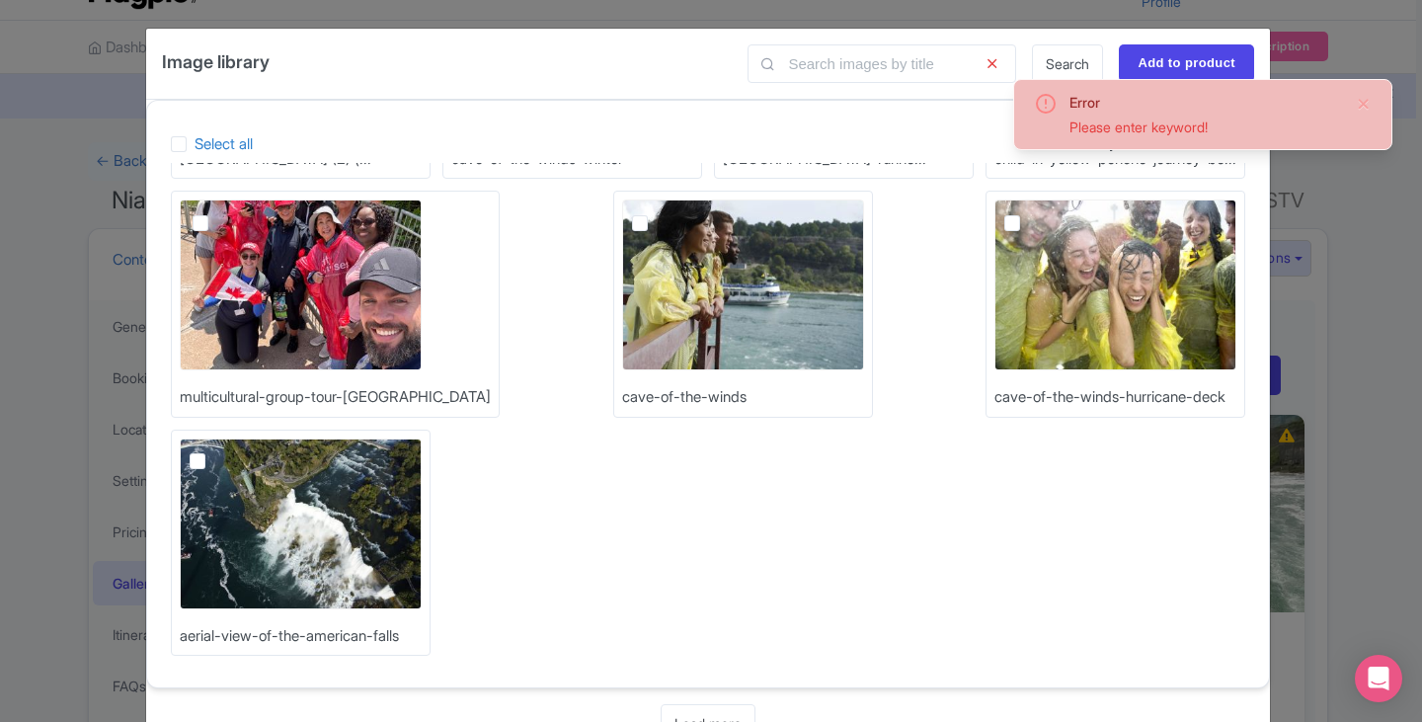
click at [986, 63] on icon at bounding box center [992, 63] width 48 height 39
click at [1330, 304] on div "Image library Search Add to product Select all Sort by Date Size Name NCC_Awe-I…" at bounding box center [711, 361] width 1422 height 722
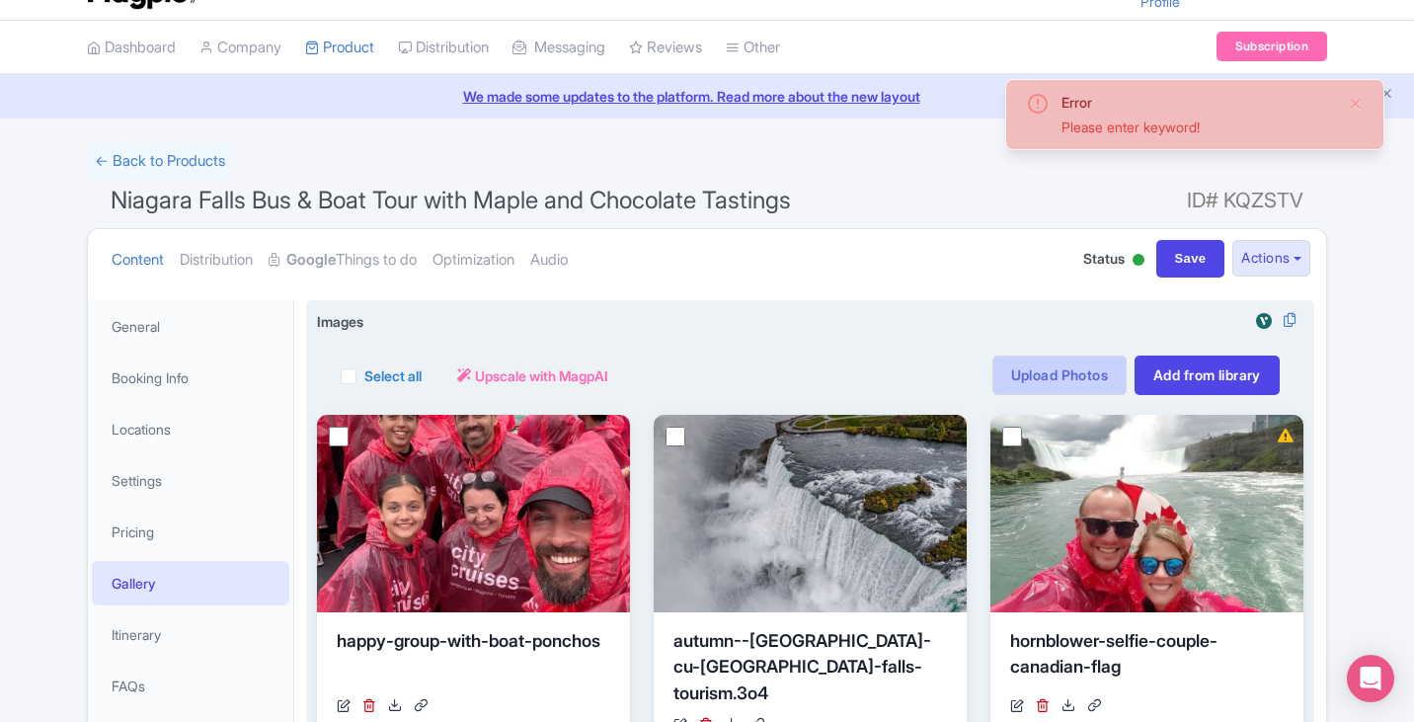
click at [1055, 382] on link "Upload Photos" at bounding box center [1059, 374] width 134 height 39
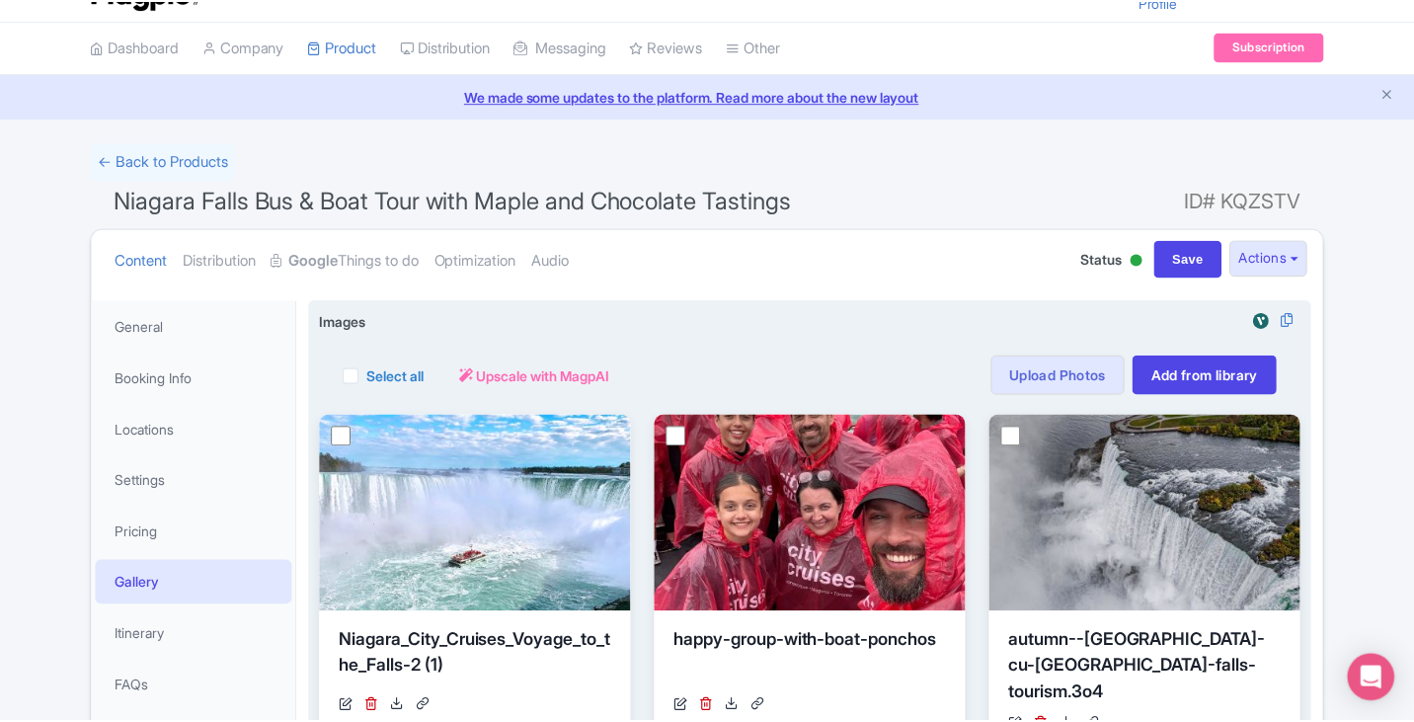
scroll to position [344, 0]
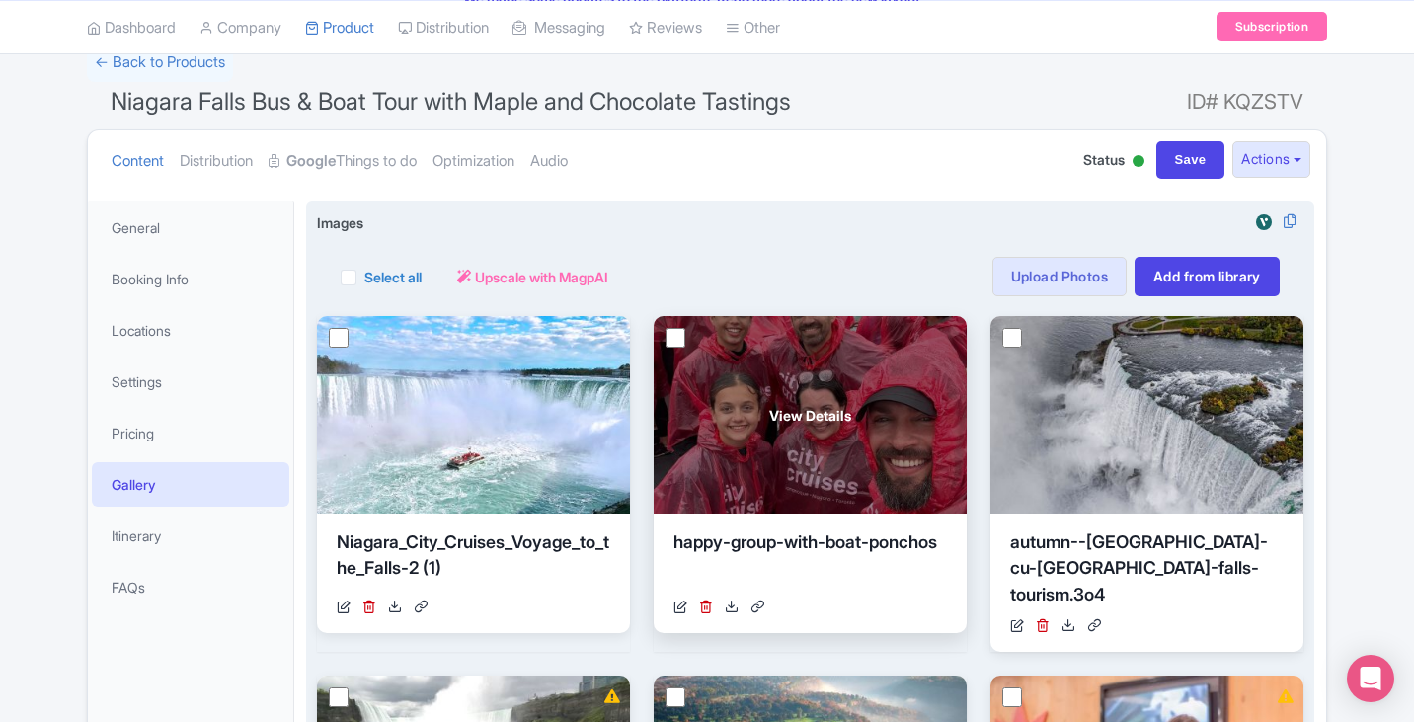
scroll to position [145, 0]
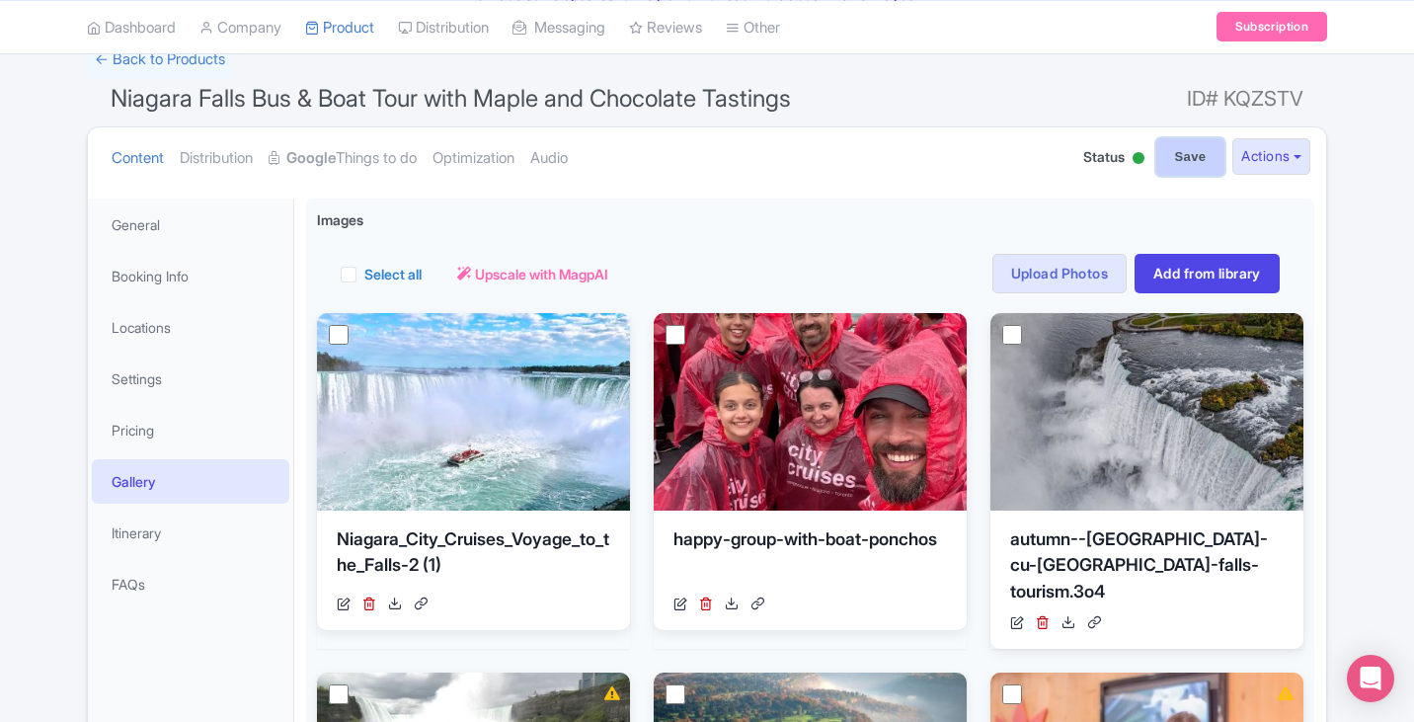
click at [1189, 148] on input "Save" at bounding box center [1190, 157] width 69 height 38
type input "Saving..."
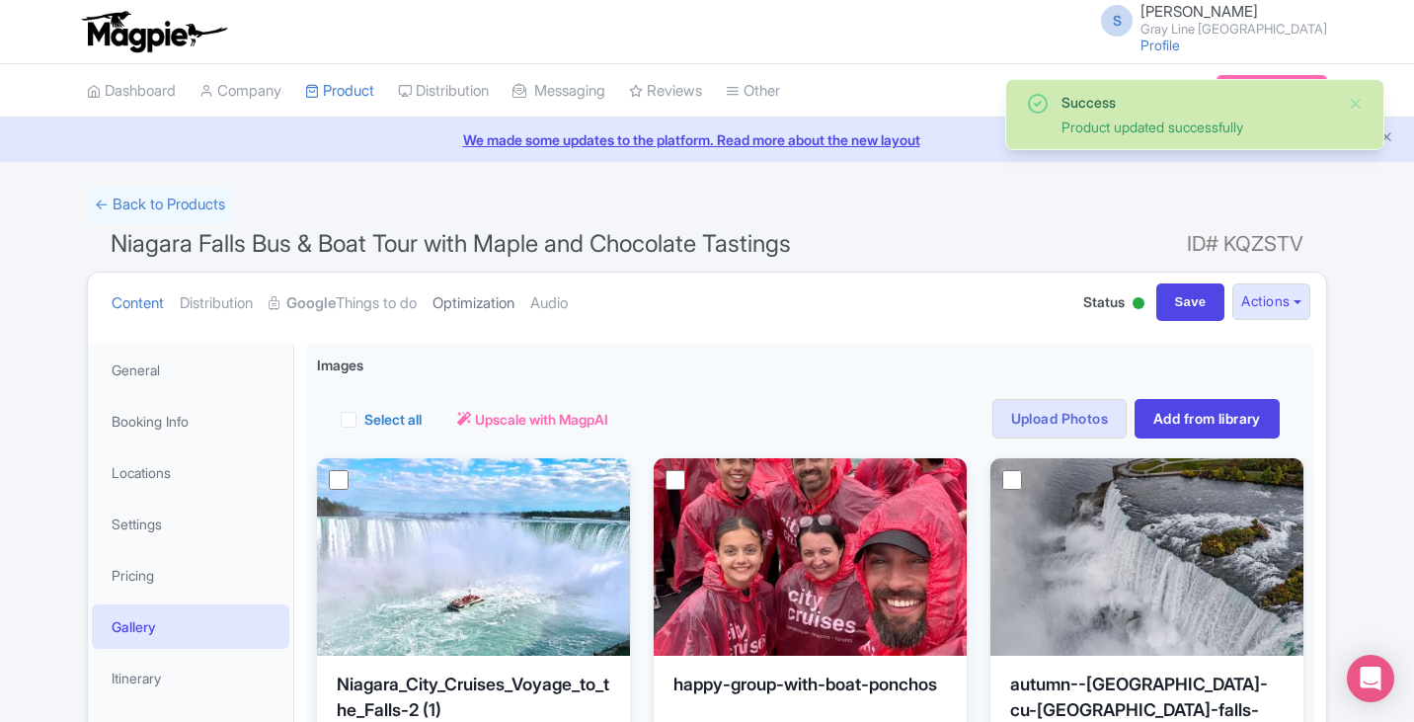
click at [514, 292] on link "Optimization" at bounding box center [474, 304] width 82 height 62
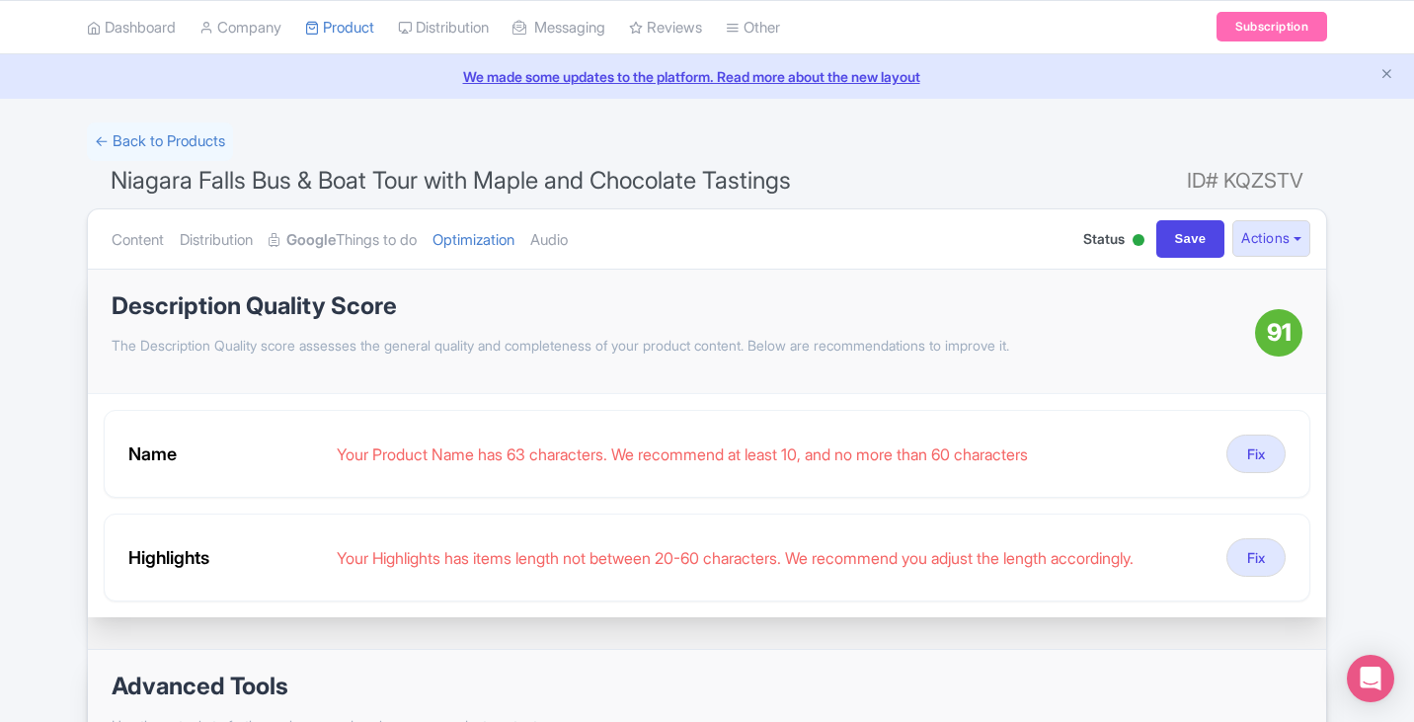
scroll to position [99, 0]
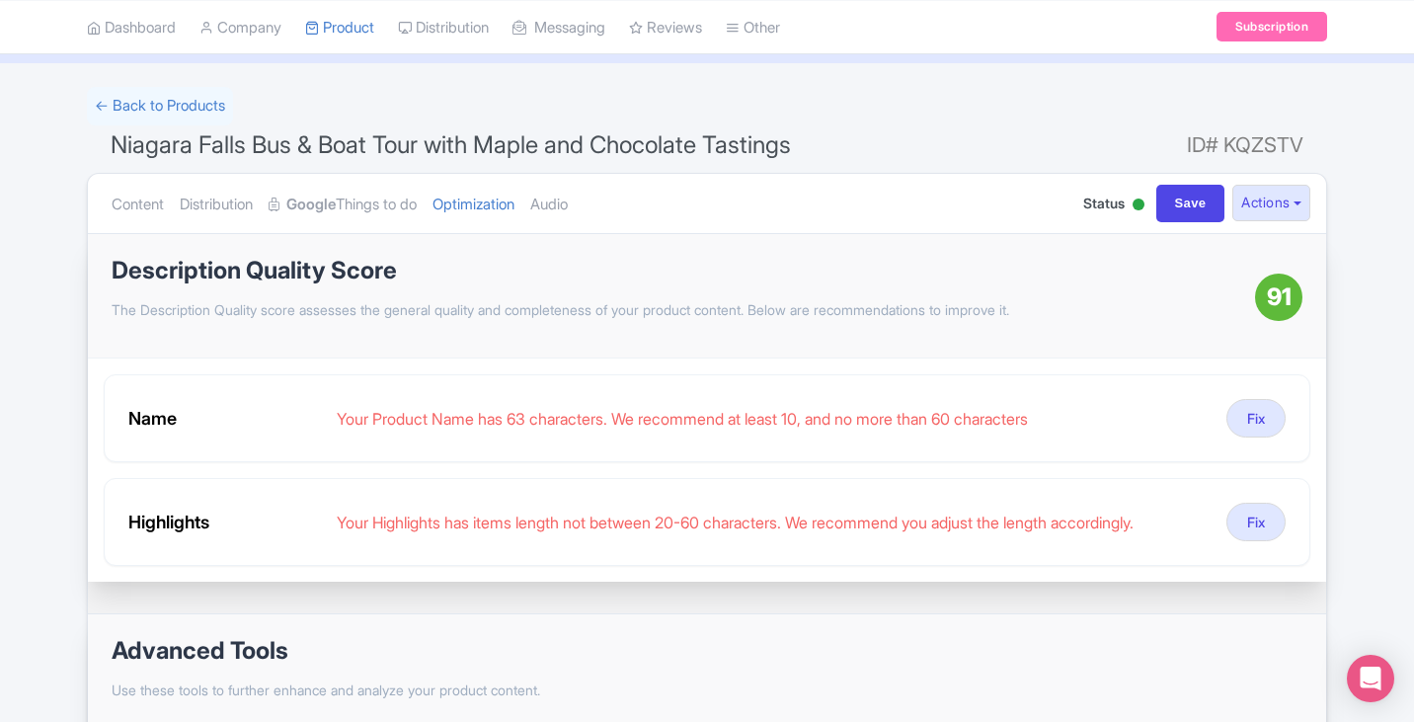
drag, startPoint x: 1323, startPoint y: 140, endPoint x: 1334, endPoint y: 142, distance: 11.0
click at [1334, 142] on div "Success Product updated successfully ← Back to Products Niagara Falls Bus & Boa…" at bounding box center [707, 525] width 1264 height 876
click at [1293, 139] on span "ID# KQZSTV" at bounding box center [1245, 144] width 117 height 39
click at [1292, 140] on span "ID# KQZSTV" at bounding box center [1245, 144] width 117 height 39
click at [1292, 141] on span "ID# KQZSTV" at bounding box center [1245, 144] width 117 height 39
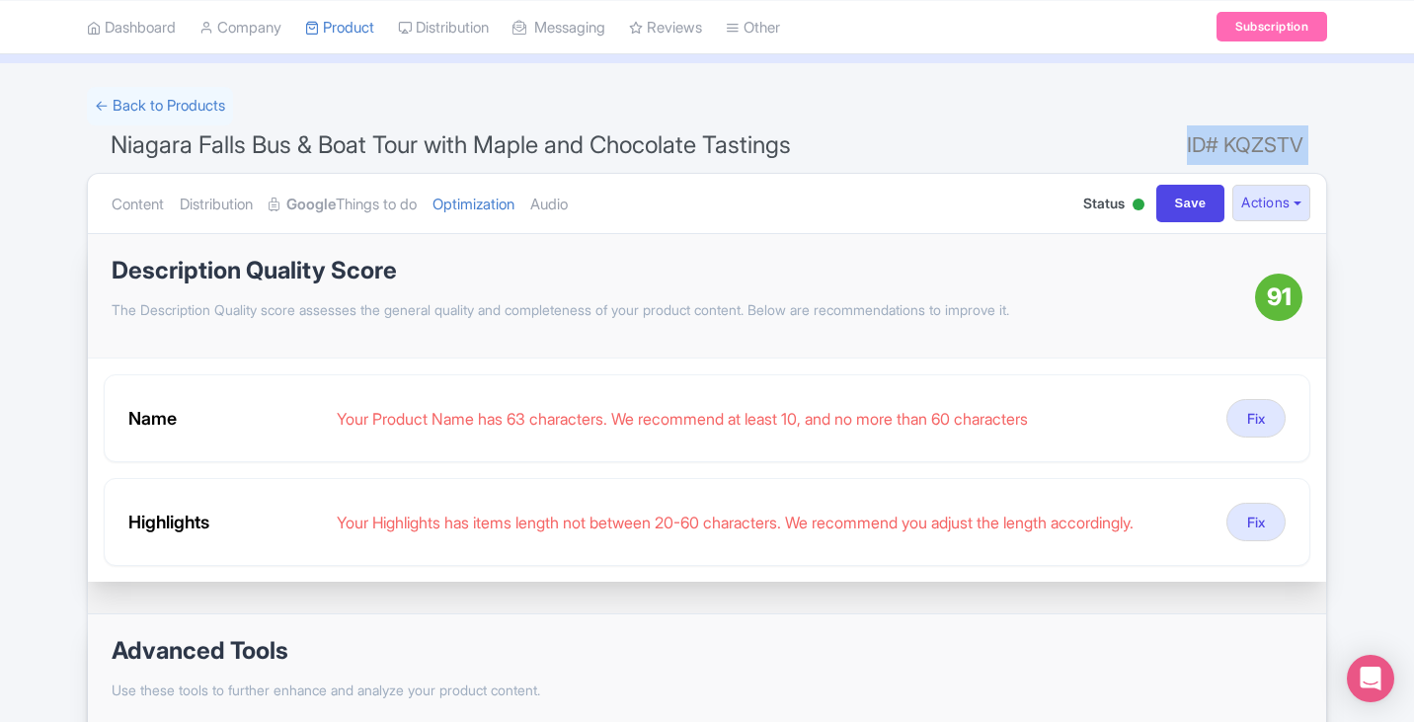
copy form "ID# KQZSTV Content Distribution Google Things to do Optimization Audio"
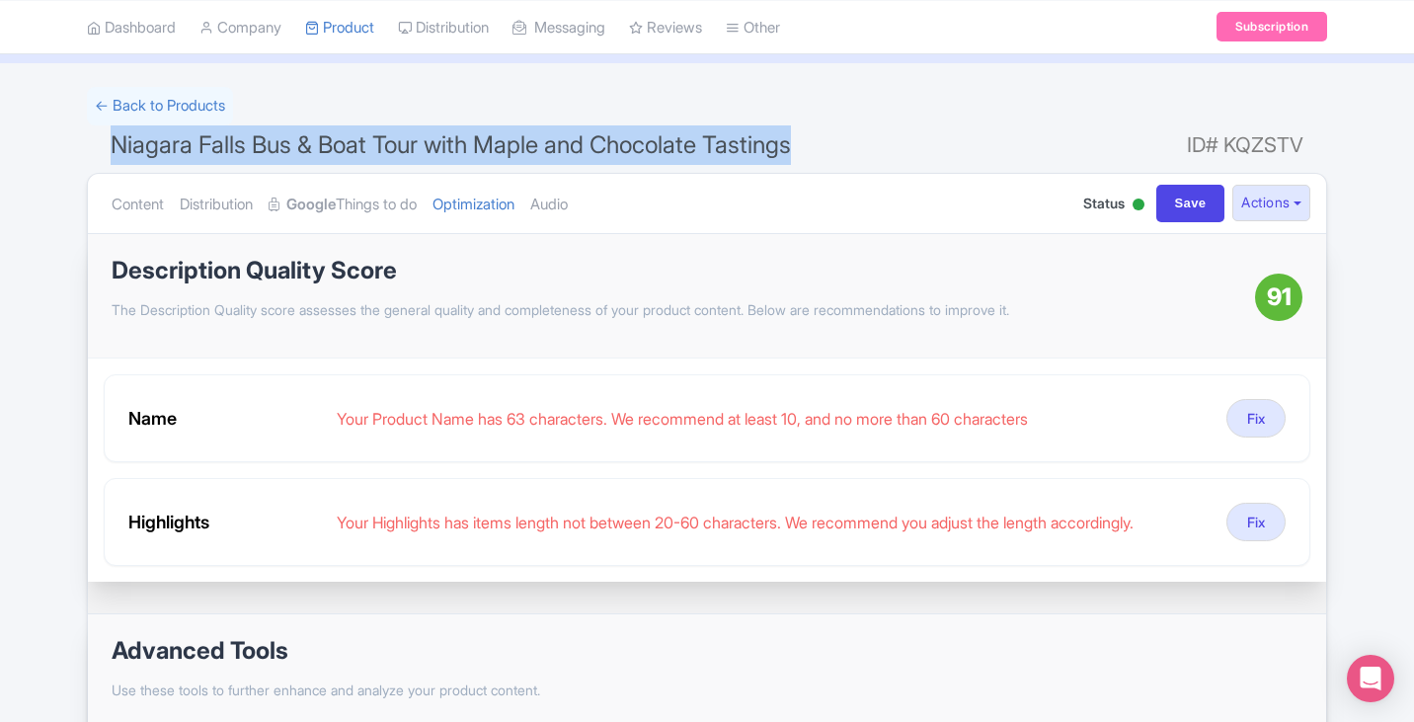
drag, startPoint x: 848, startPoint y: 153, endPoint x: 80, endPoint y: 135, distance: 768.4
click at [80, 135] on div "Success Product updated successfully ← Back to Products Niagara Falls Bus & Boa…" at bounding box center [707, 525] width 1264 height 876
copy span "Niagara Falls Bus & Boat Tour with Maple and Chocolate Tastings"
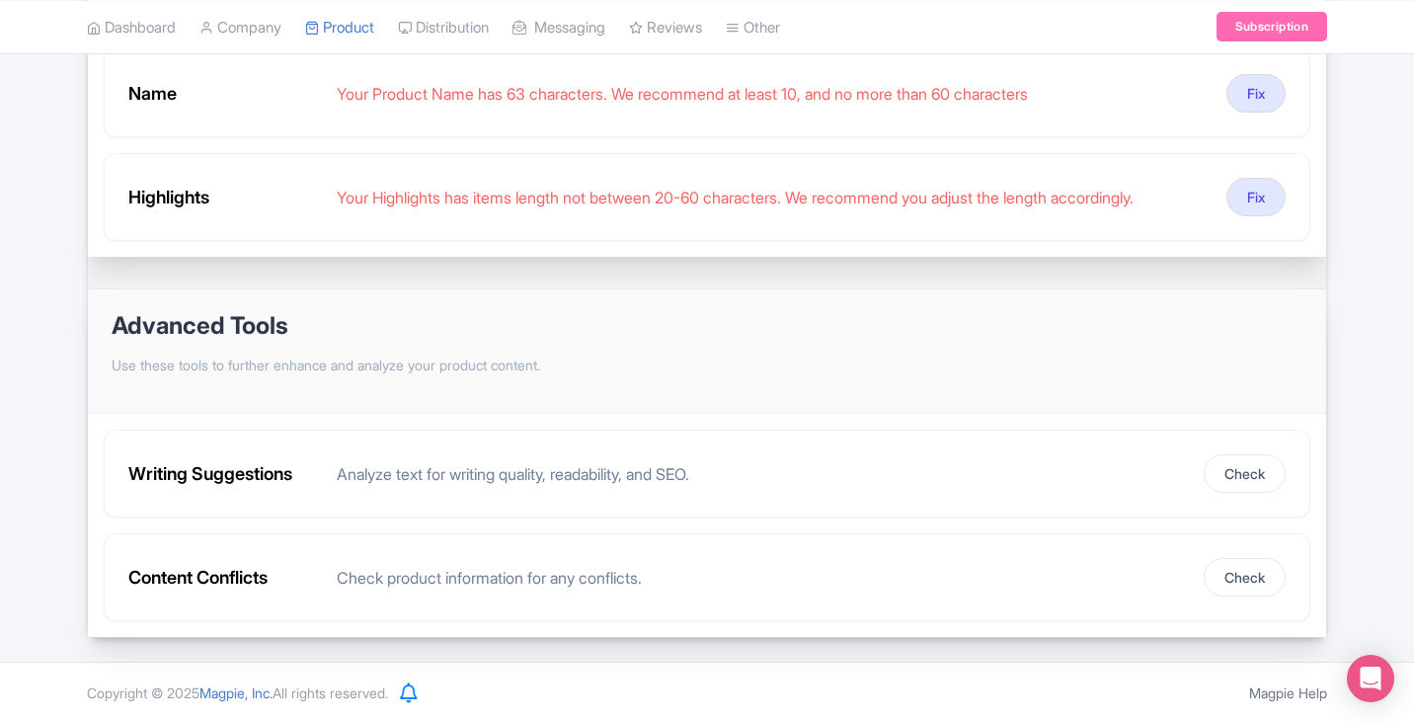
scroll to position [425, 0]
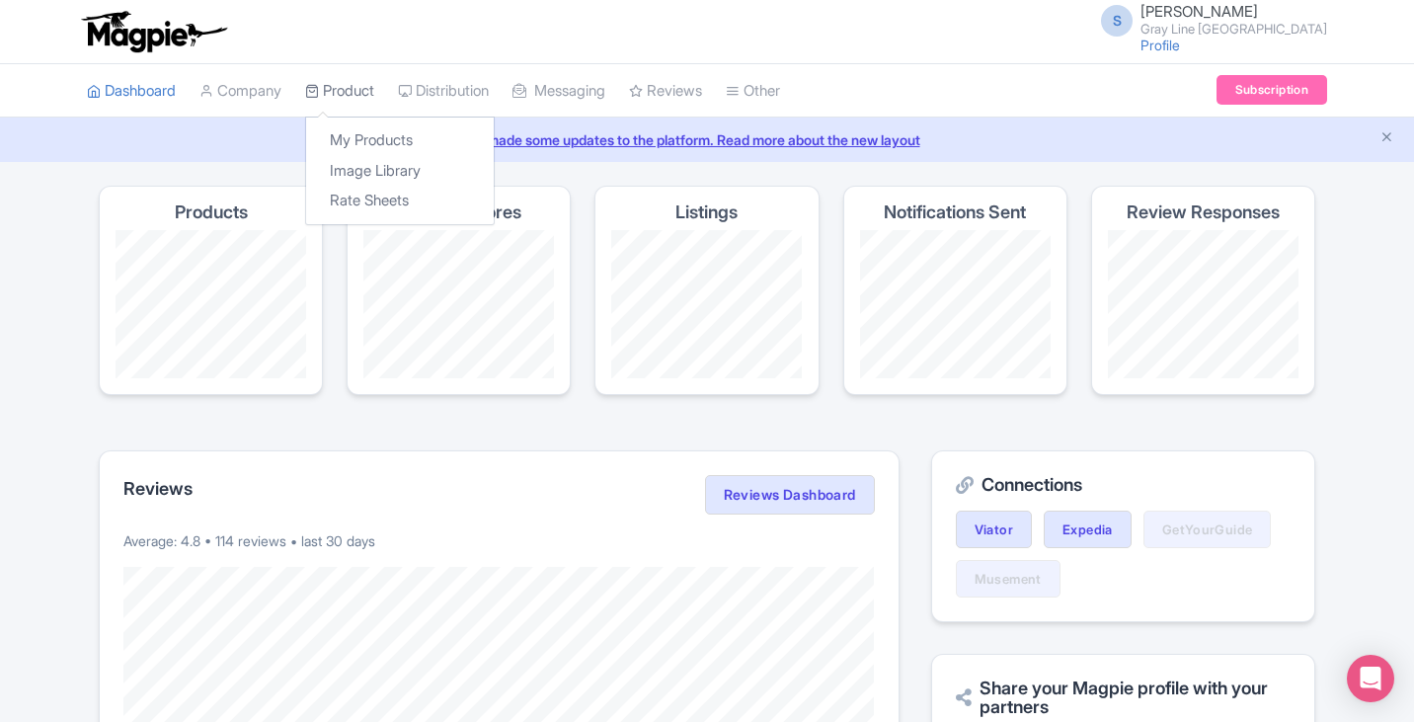
click at [363, 80] on link "Product" at bounding box center [339, 91] width 69 height 54
click at [369, 131] on link "My Products" at bounding box center [400, 140] width 188 height 31
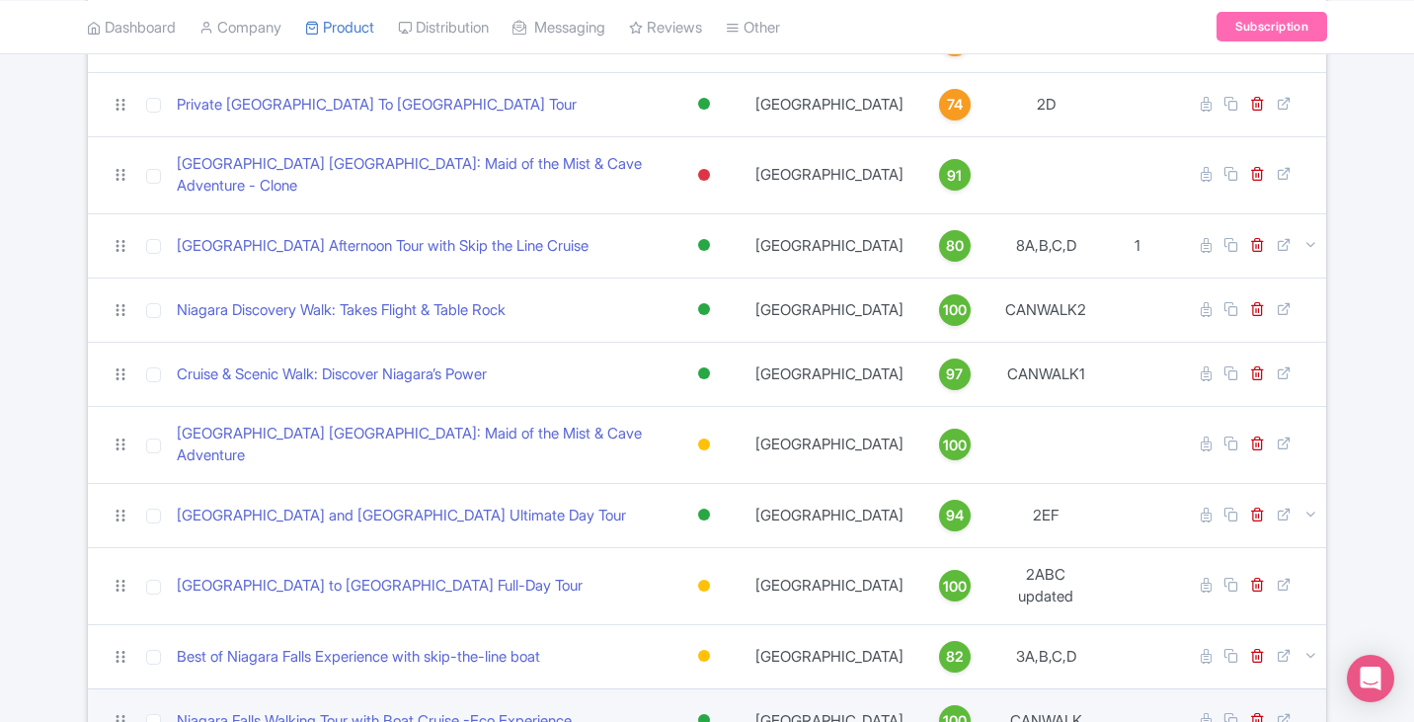
scroll to position [496, 0]
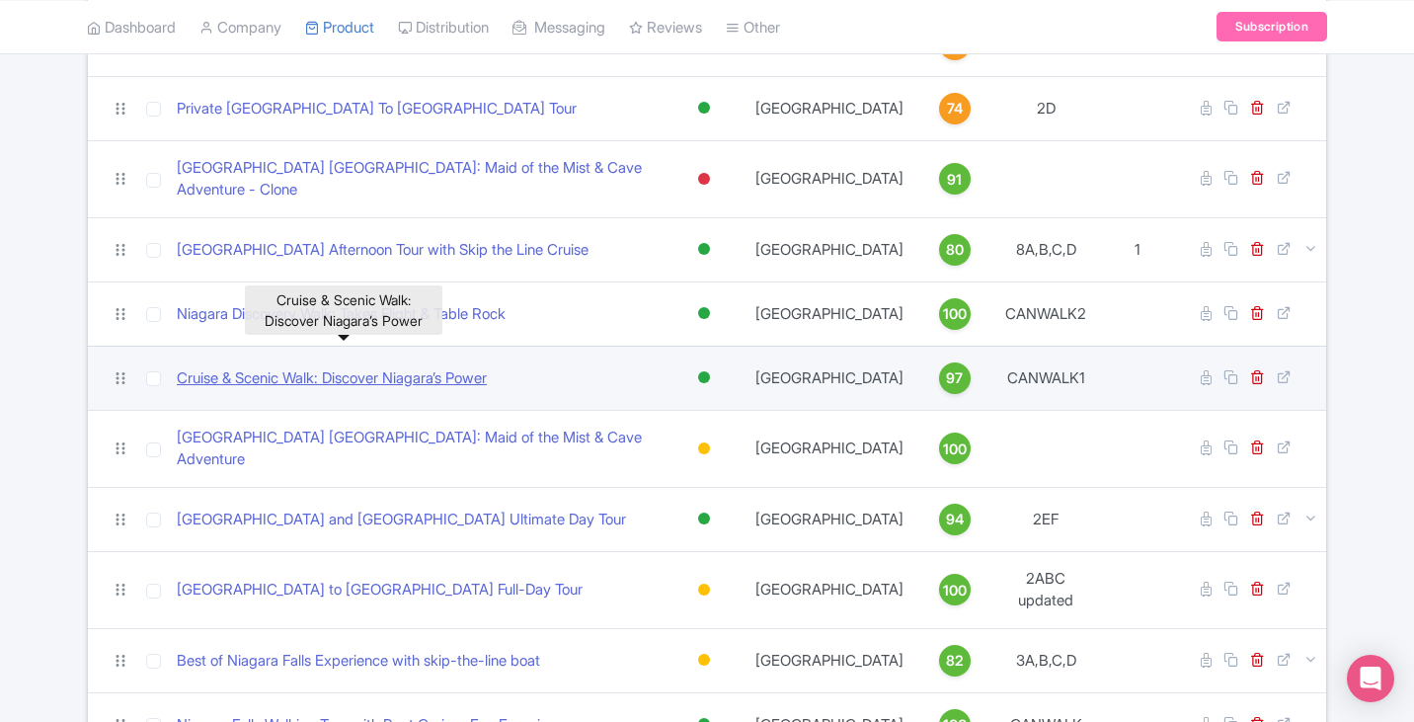
click at [334, 367] on link "Cruise & Scenic Walk: Discover Niagara’s Power" at bounding box center [332, 378] width 310 height 23
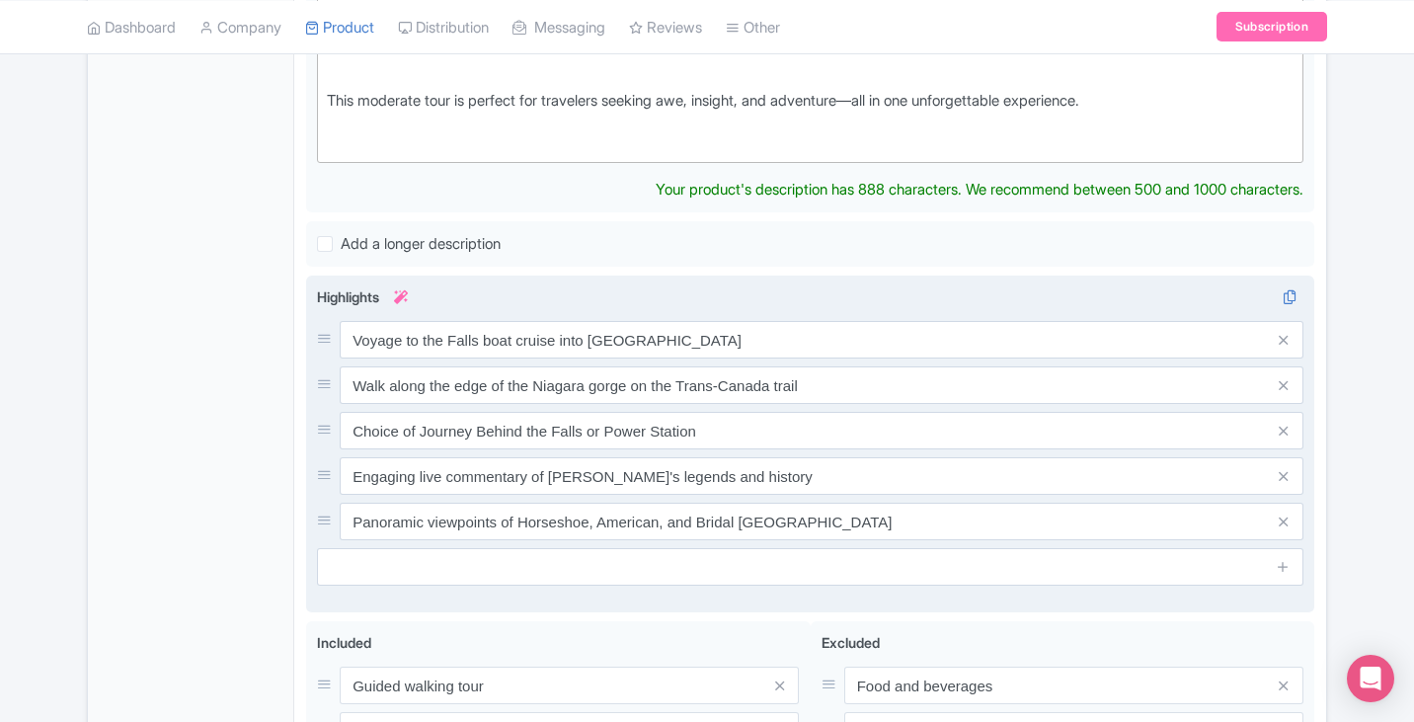
scroll to position [889, 0]
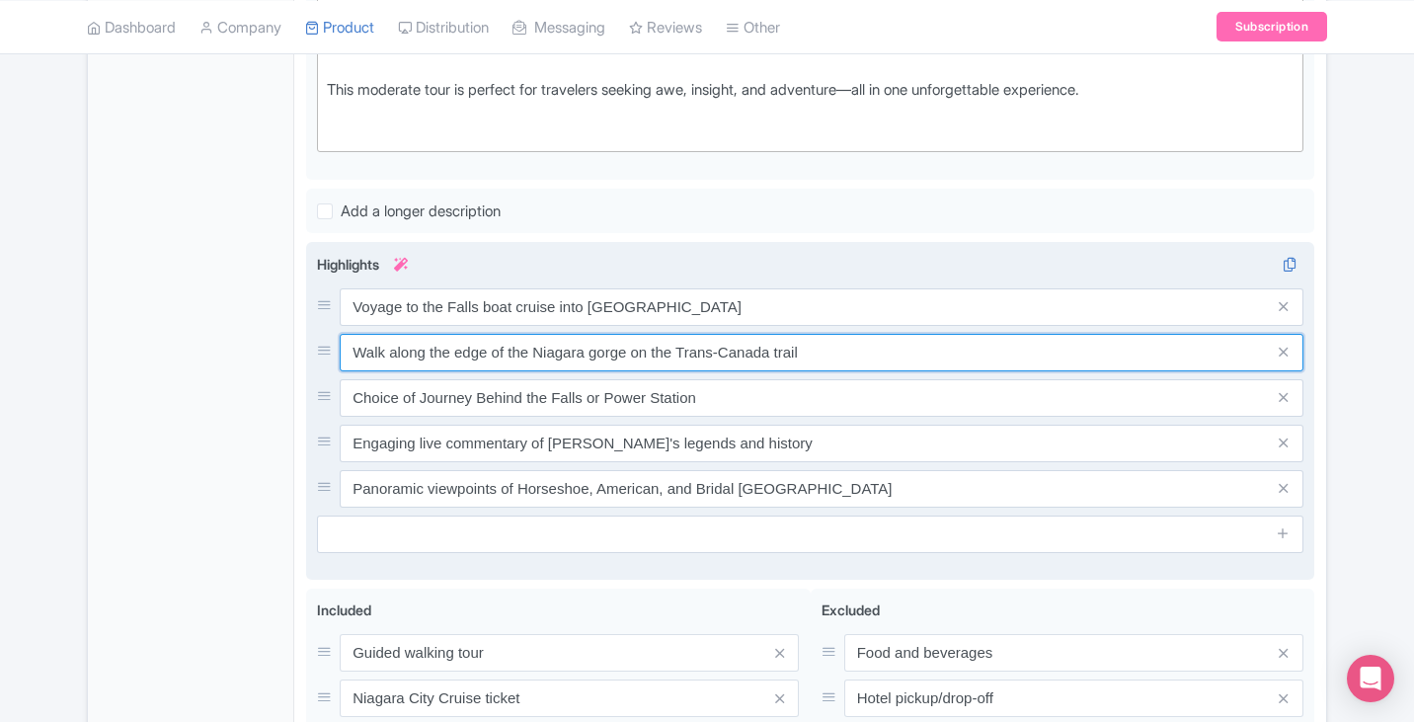
drag, startPoint x: 832, startPoint y: 364, endPoint x: 337, endPoint y: 354, distance: 495.8
click at [337, 353] on div "Walk along the edge of the Niagara gorge on the Trans-Canada trail" at bounding box center [810, 353] width 986 height 38
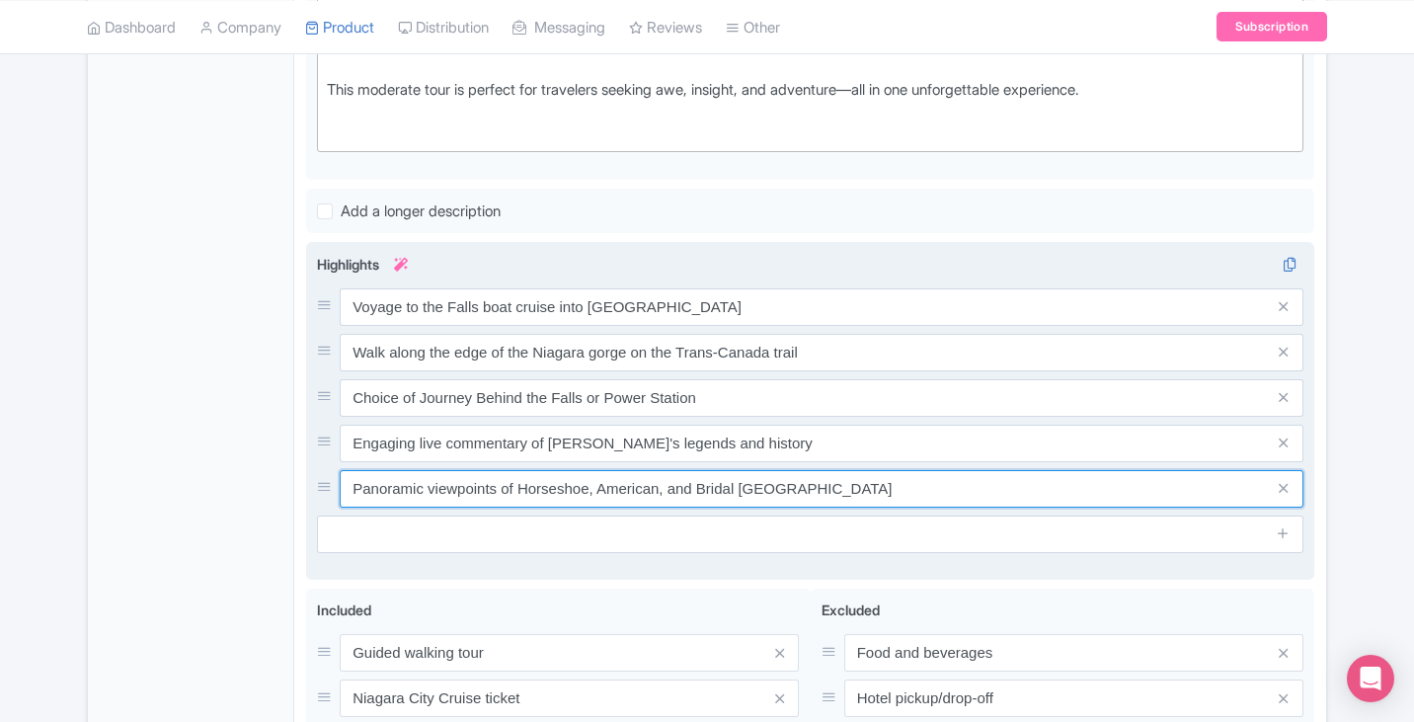
drag, startPoint x: 845, startPoint y: 484, endPoint x: 323, endPoint y: 500, distance: 522.6
click at [323, 500] on div "Panoramic viewpoints of Horseshoe, American, and Bridal [GEOGRAPHIC_DATA]" at bounding box center [810, 489] width 986 height 38
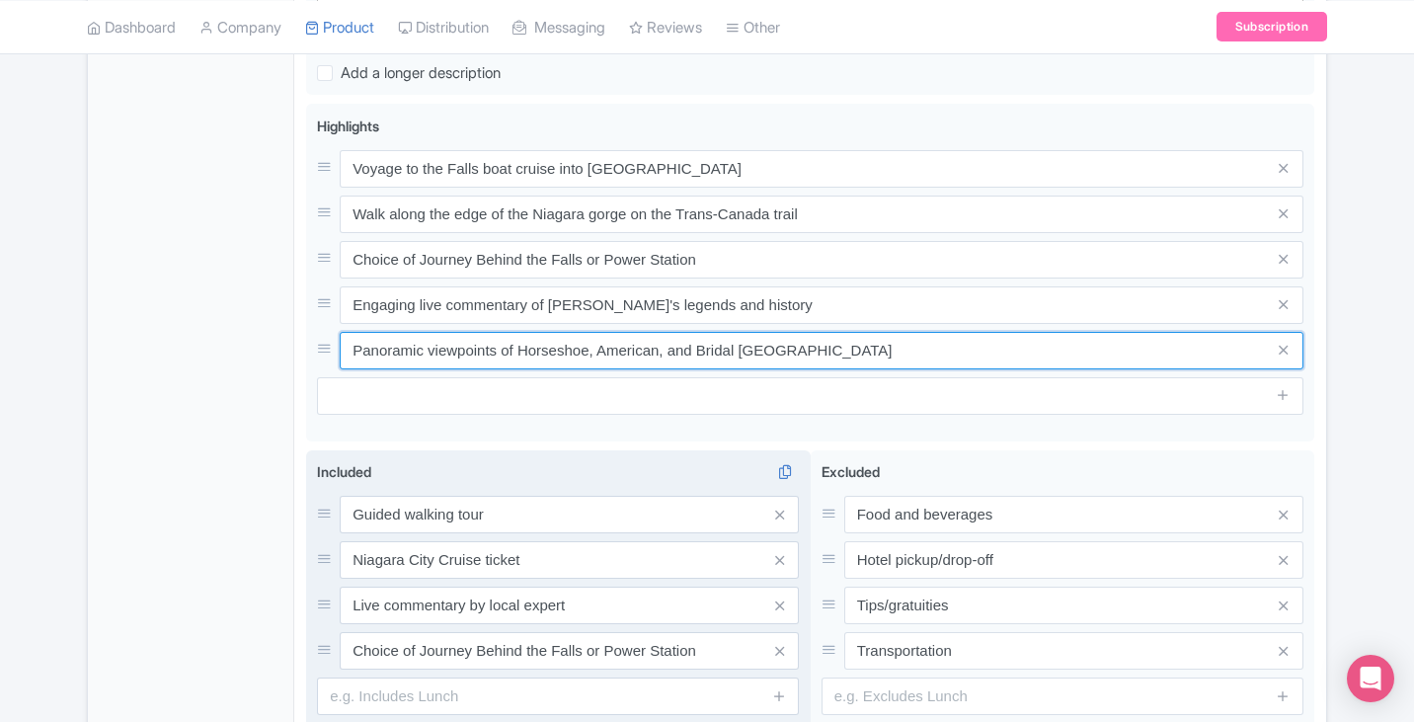
scroll to position [1215, 0]
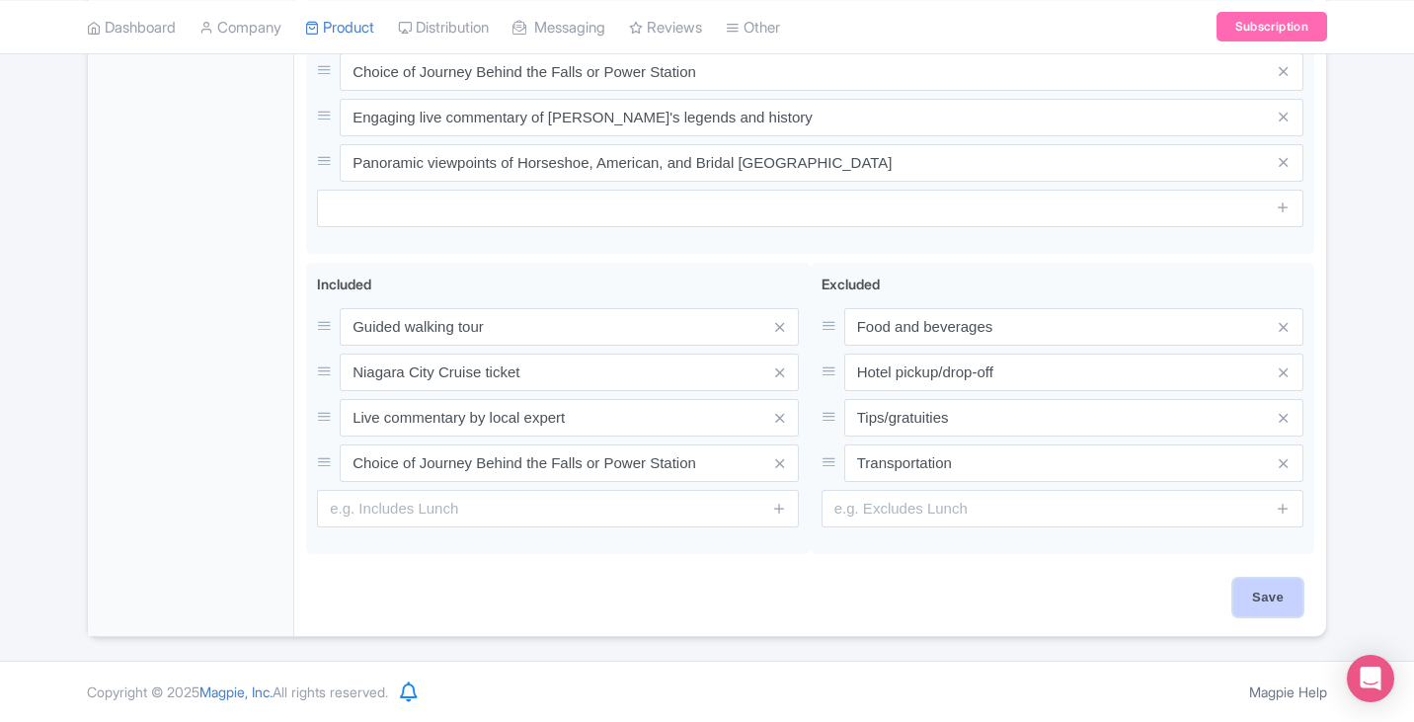
click at [1255, 605] on input "Save" at bounding box center [1267, 598] width 69 height 38
type input "Saving..."
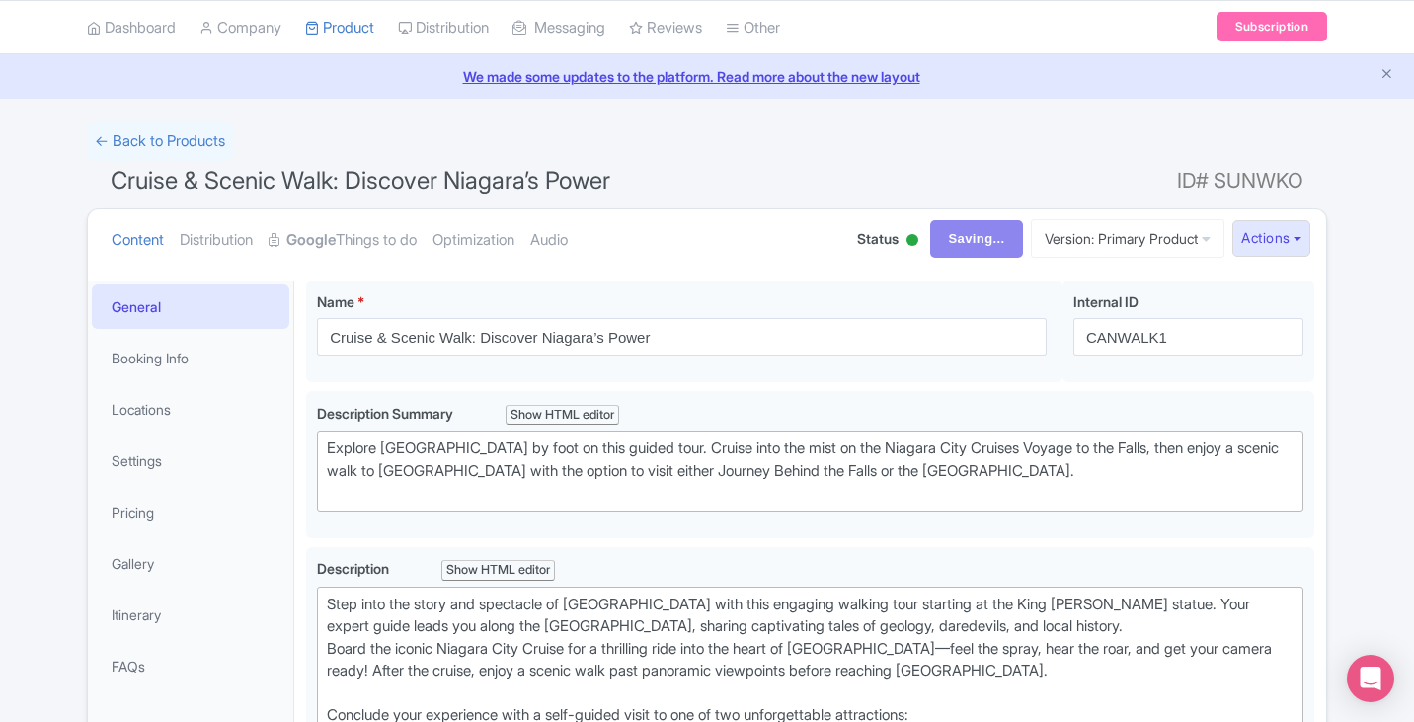
scroll to position [0, 0]
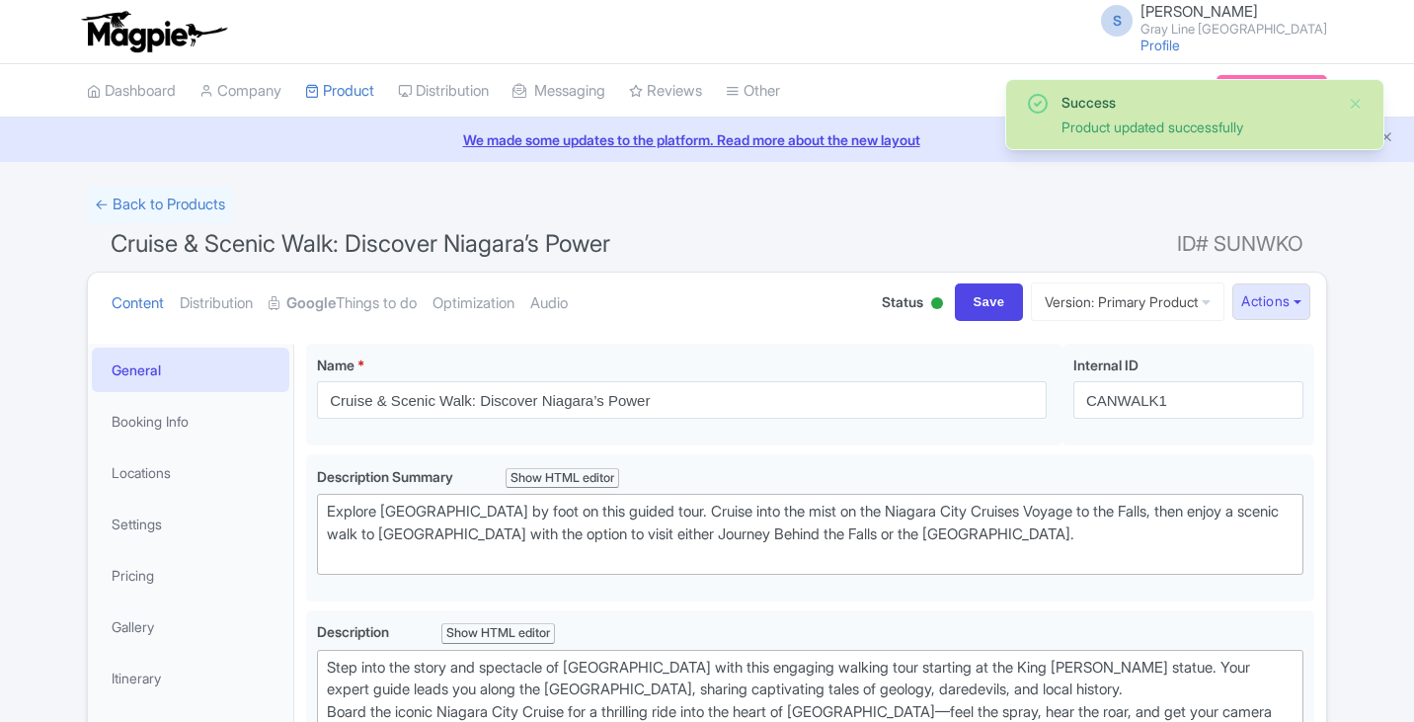
scroll to position [344, 0]
